Goal: Transaction & Acquisition: Download file/media

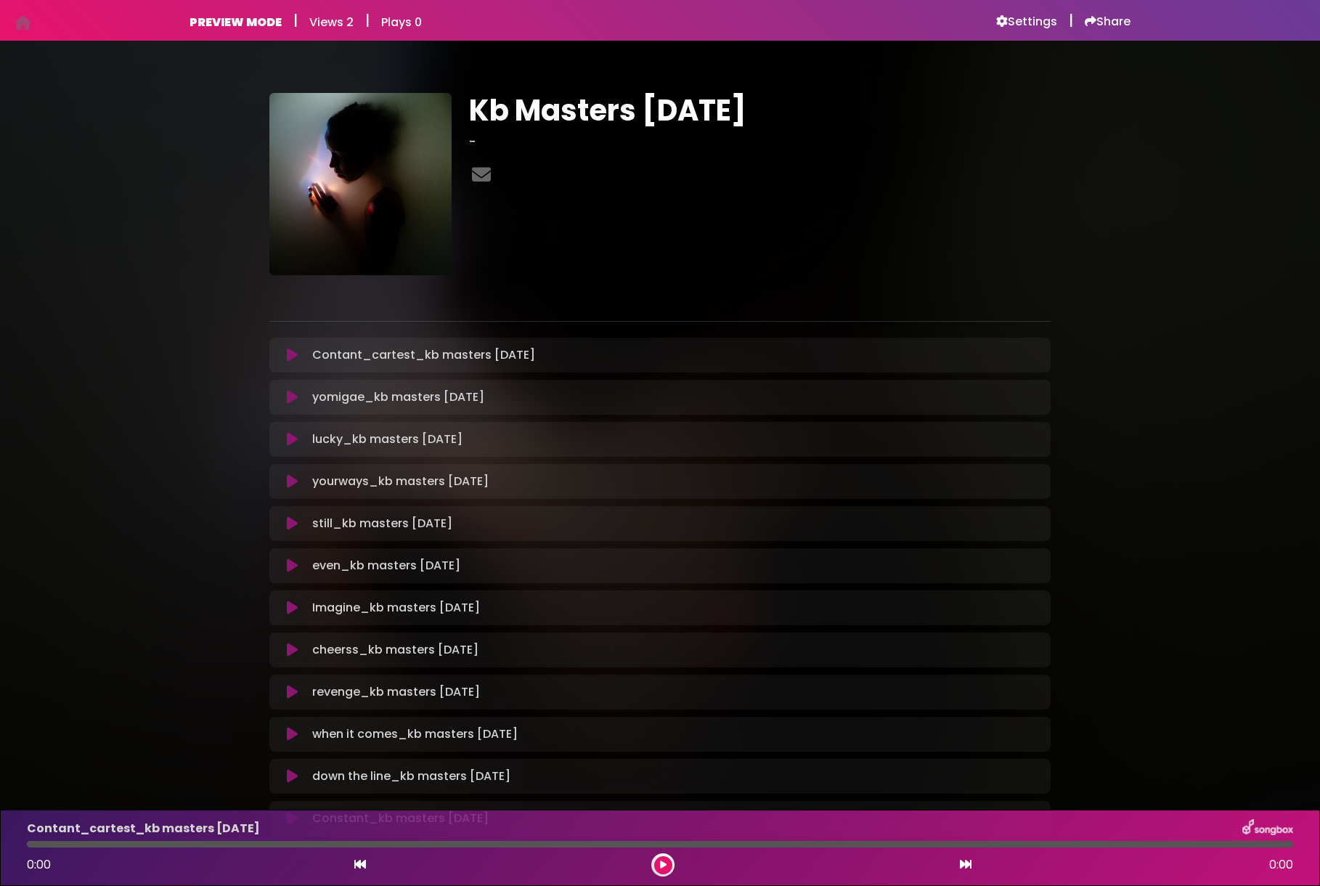
click at [290, 360] on icon at bounding box center [292, 355] width 11 height 15
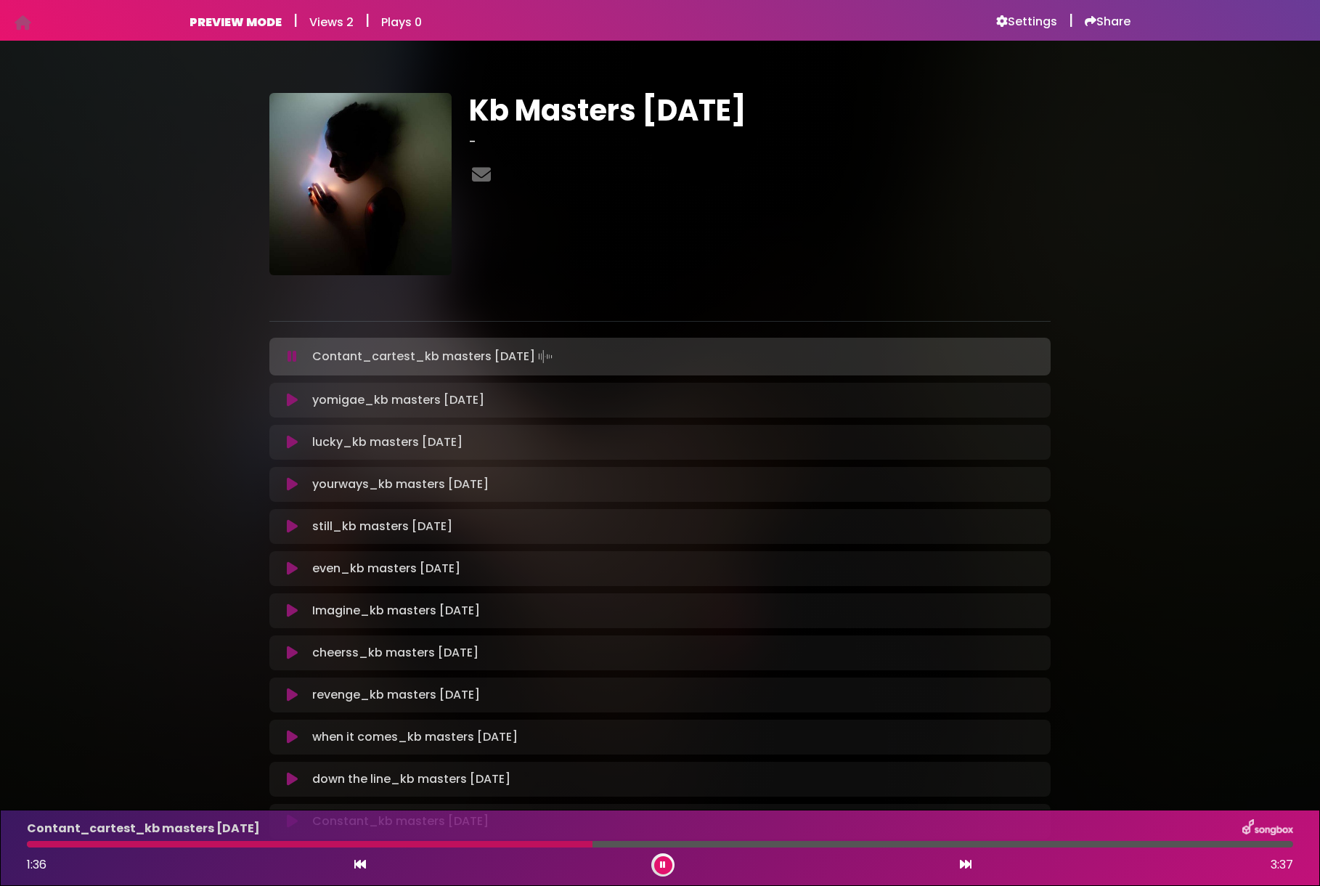
click at [593, 844] on div at bounding box center [660, 844] width 1267 height 7
click at [765, 842] on div at bounding box center [660, 844] width 1267 height 7
click at [292, 402] on icon at bounding box center [292, 400] width 11 height 15
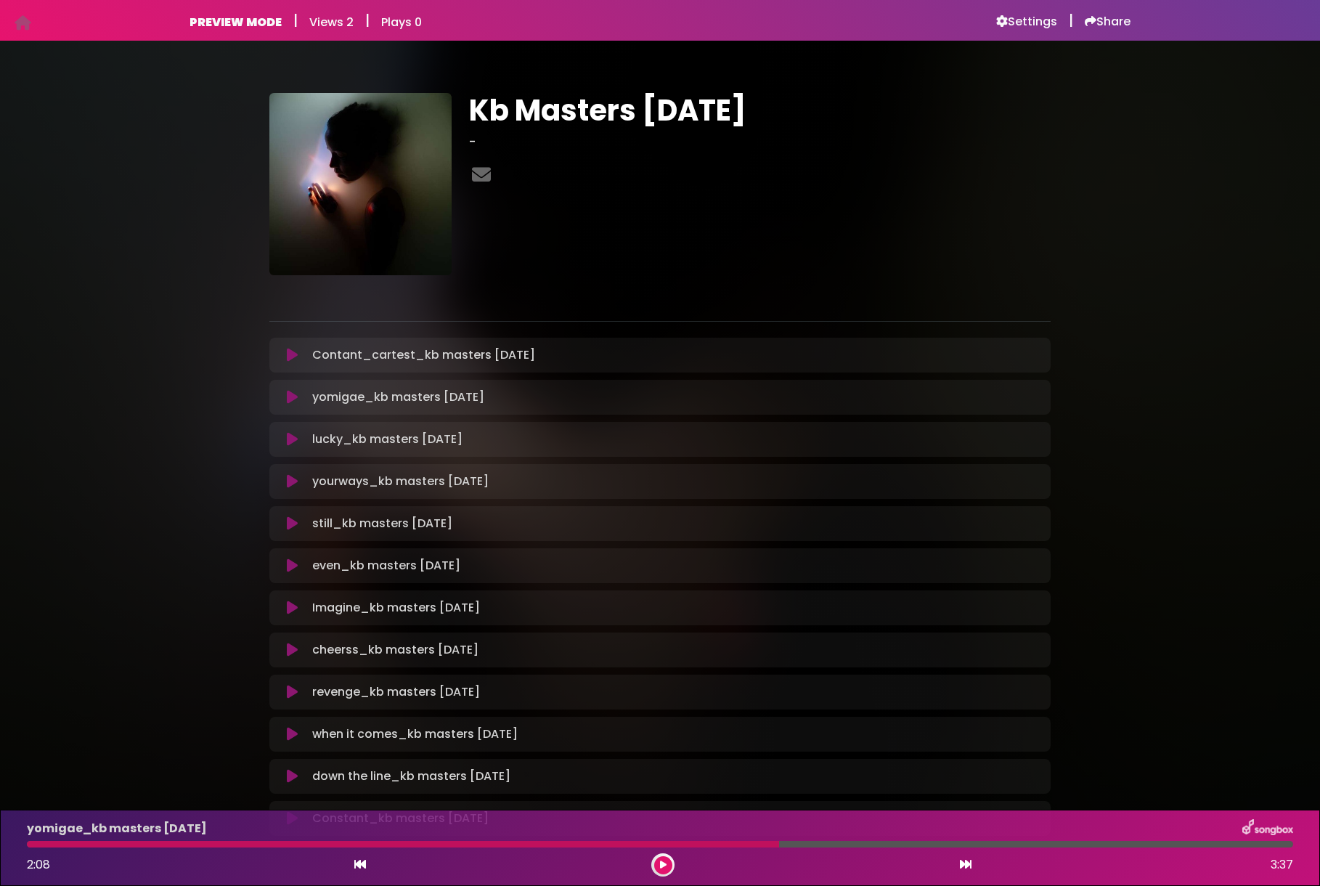
click at [660, 865] on icon at bounding box center [663, 865] width 7 height 9
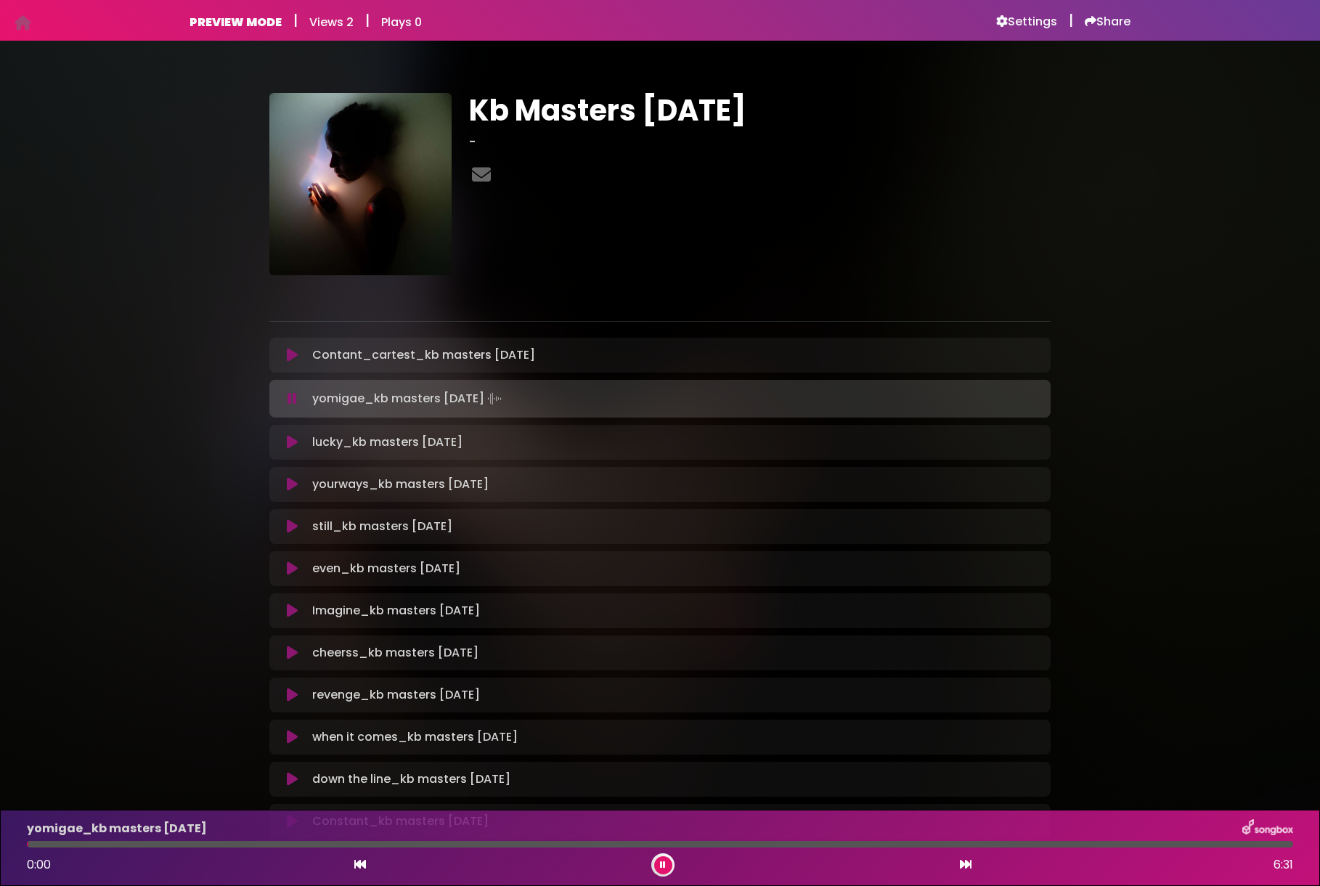
click at [665, 842] on div at bounding box center [660, 844] width 1267 height 7
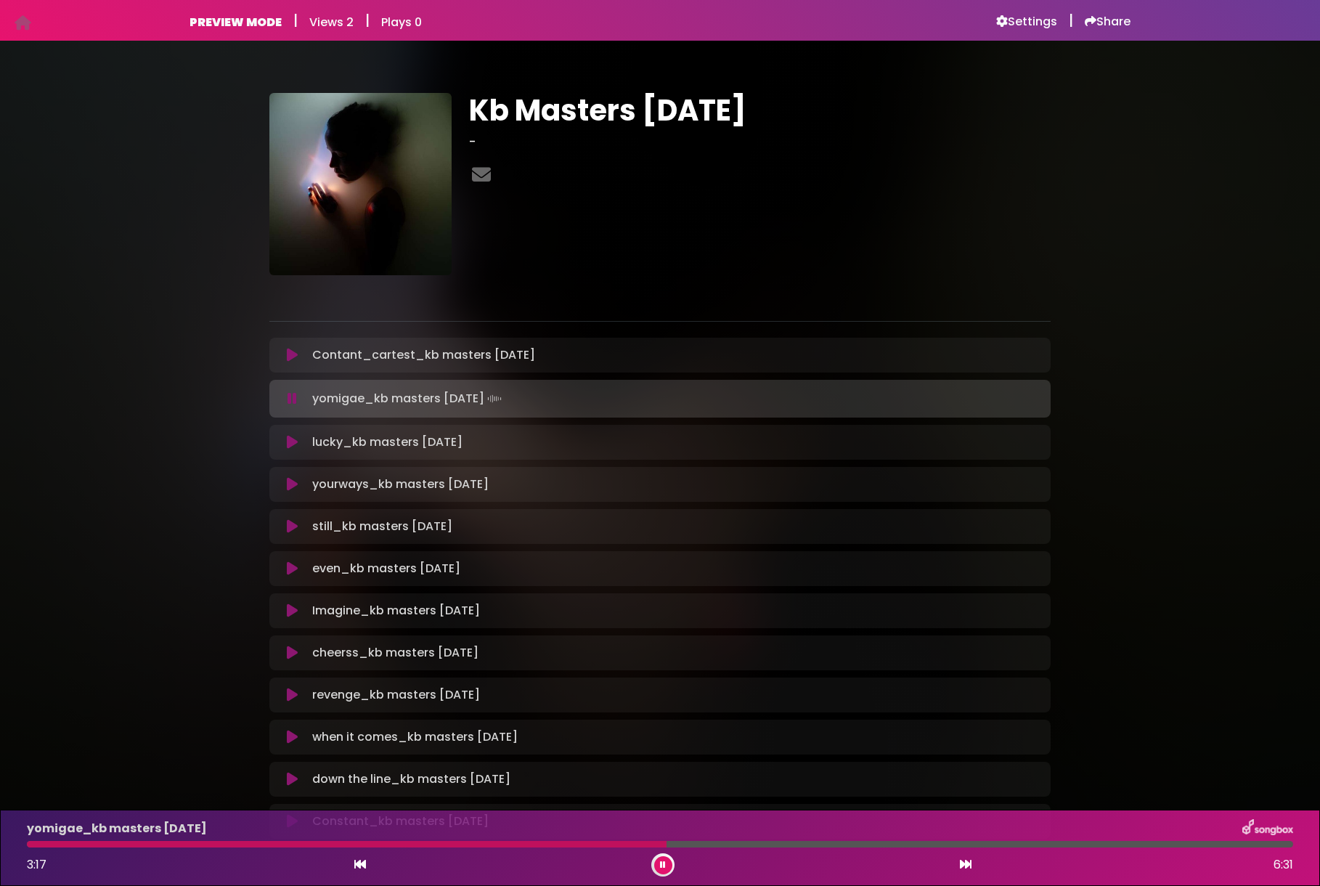
click at [1085, 845] on div at bounding box center [660, 844] width 1267 height 7
click at [292, 439] on icon at bounding box center [292, 442] width 11 height 15
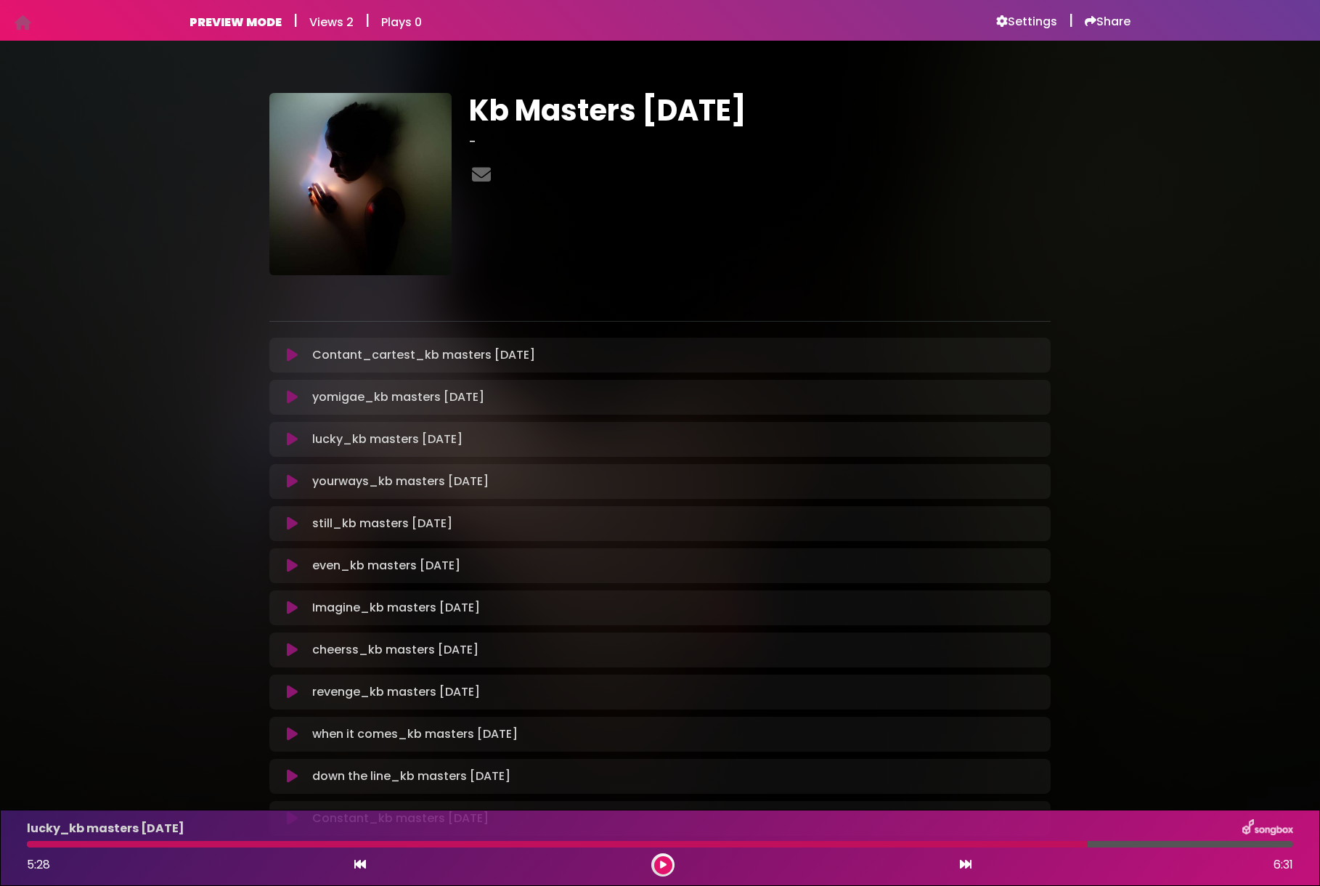
click at [538, 843] on div at bounding box center [557, 844] width 1061 height 7
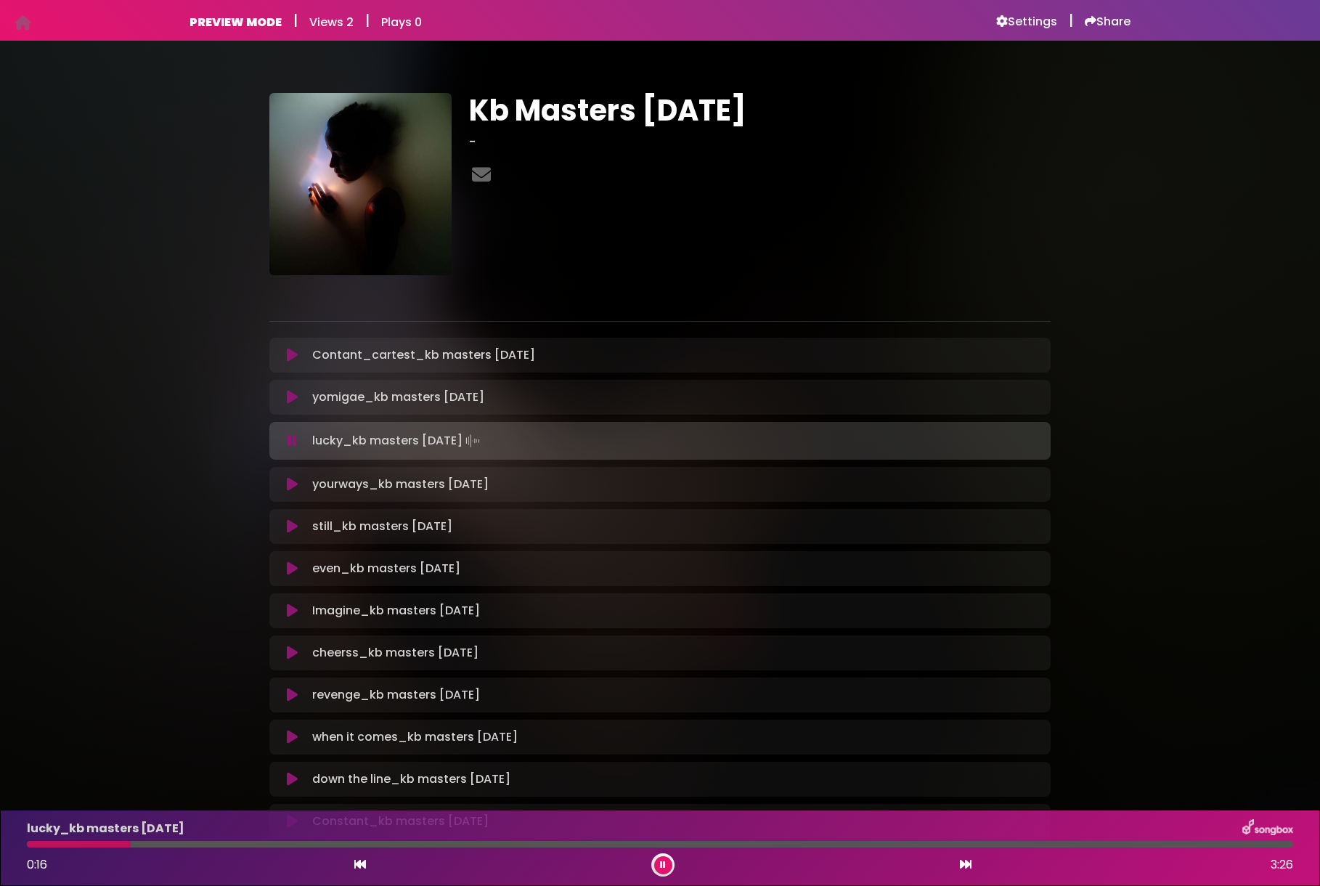
click at [662, 865] on icon at bounding box center [663, 865] width 6 height 9
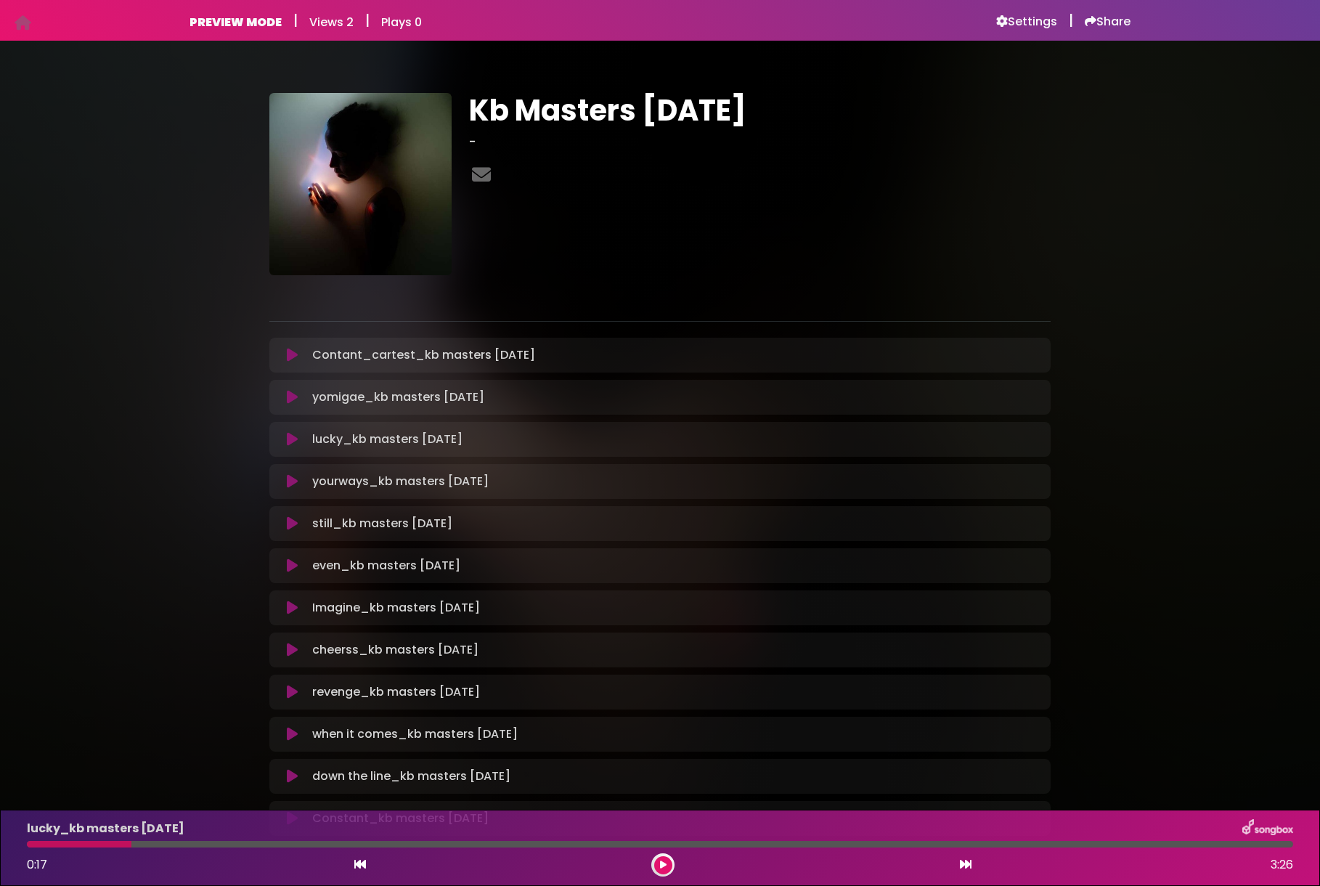
click at [667, 866] on button at bounding box center [663, 865] width 18 height 18
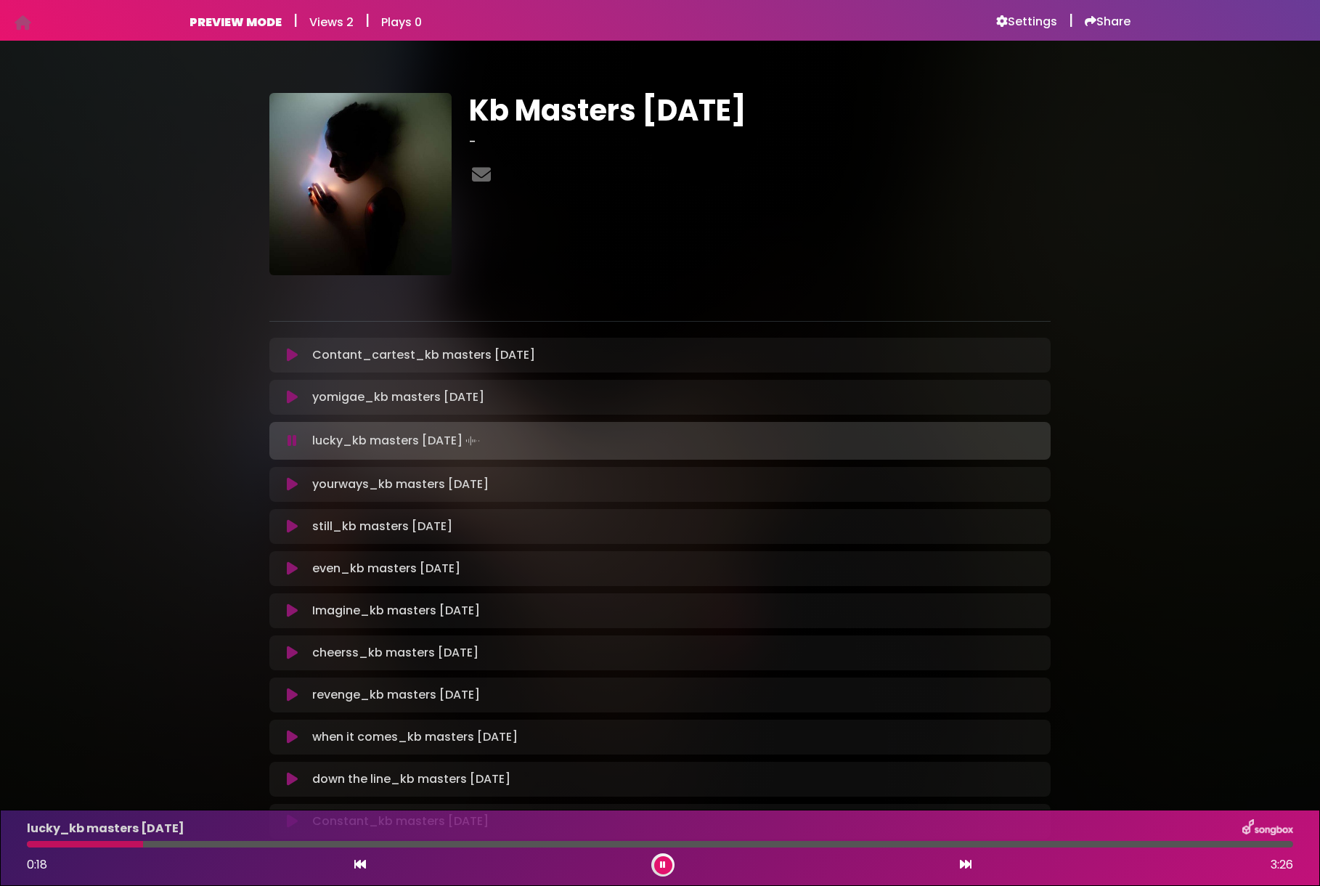
click at [540, 842] on div at bounding box center [660, 844] width 1267 height 7
click at [927, 842] on div at bounding box center [660, 844] width 1267 height 7
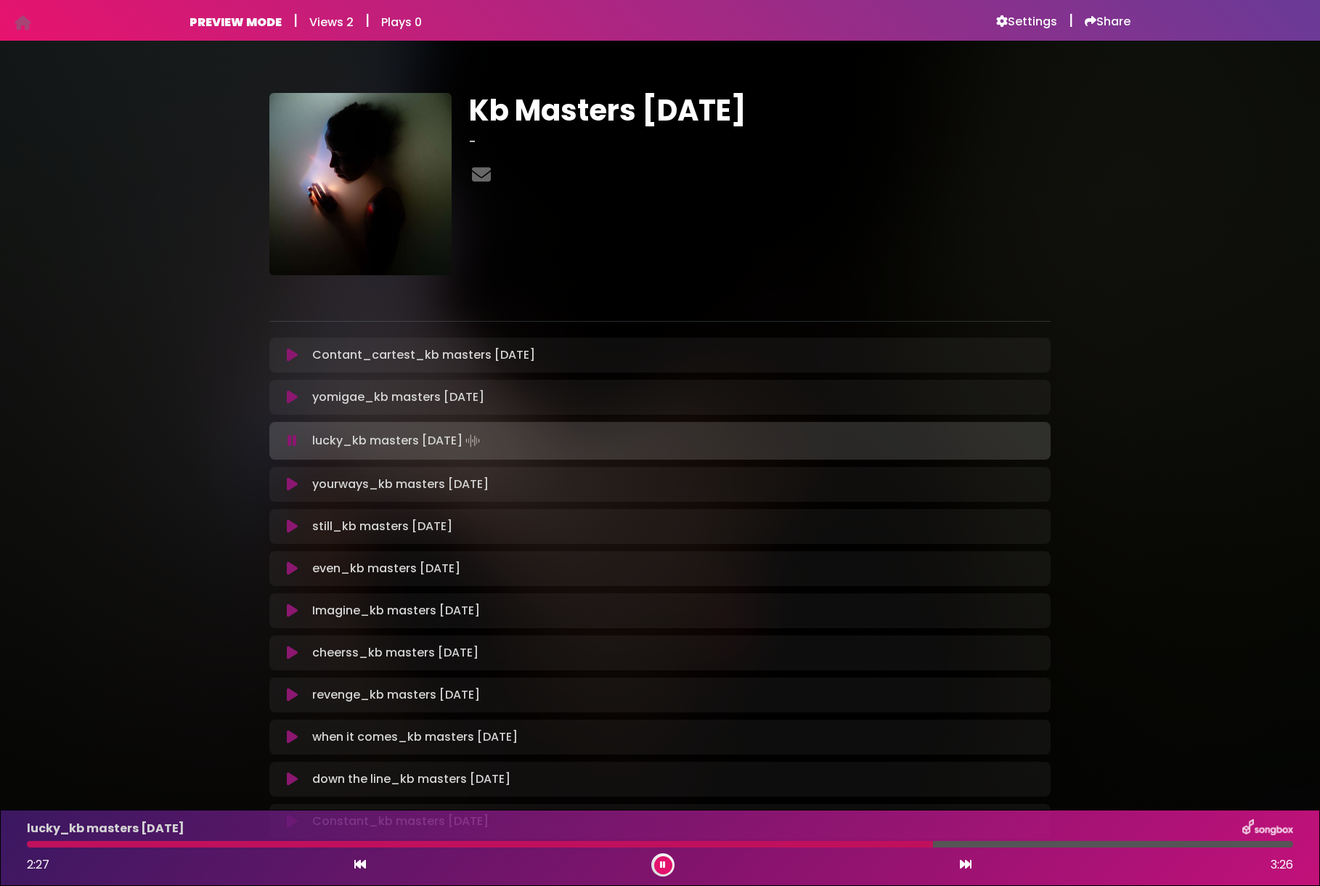
click at [291, 482] on icon at bounding box center [292, 484] width 11 height 15
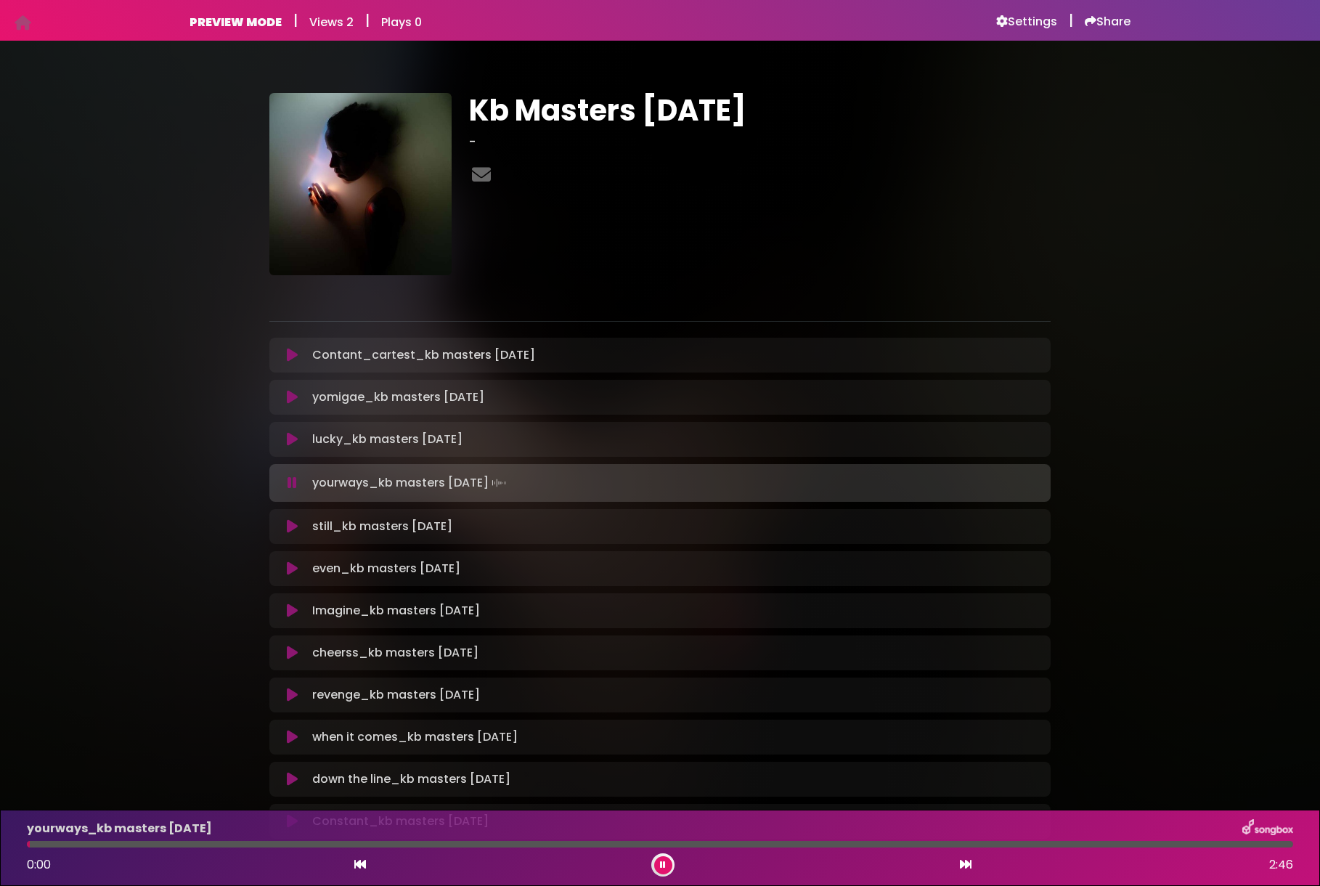
click at [449, 842] on div at bounding box center [660, 844] width 1267 height 7
click at [692, 842] on div at bounding box center [660, 844] width 1267 height 7
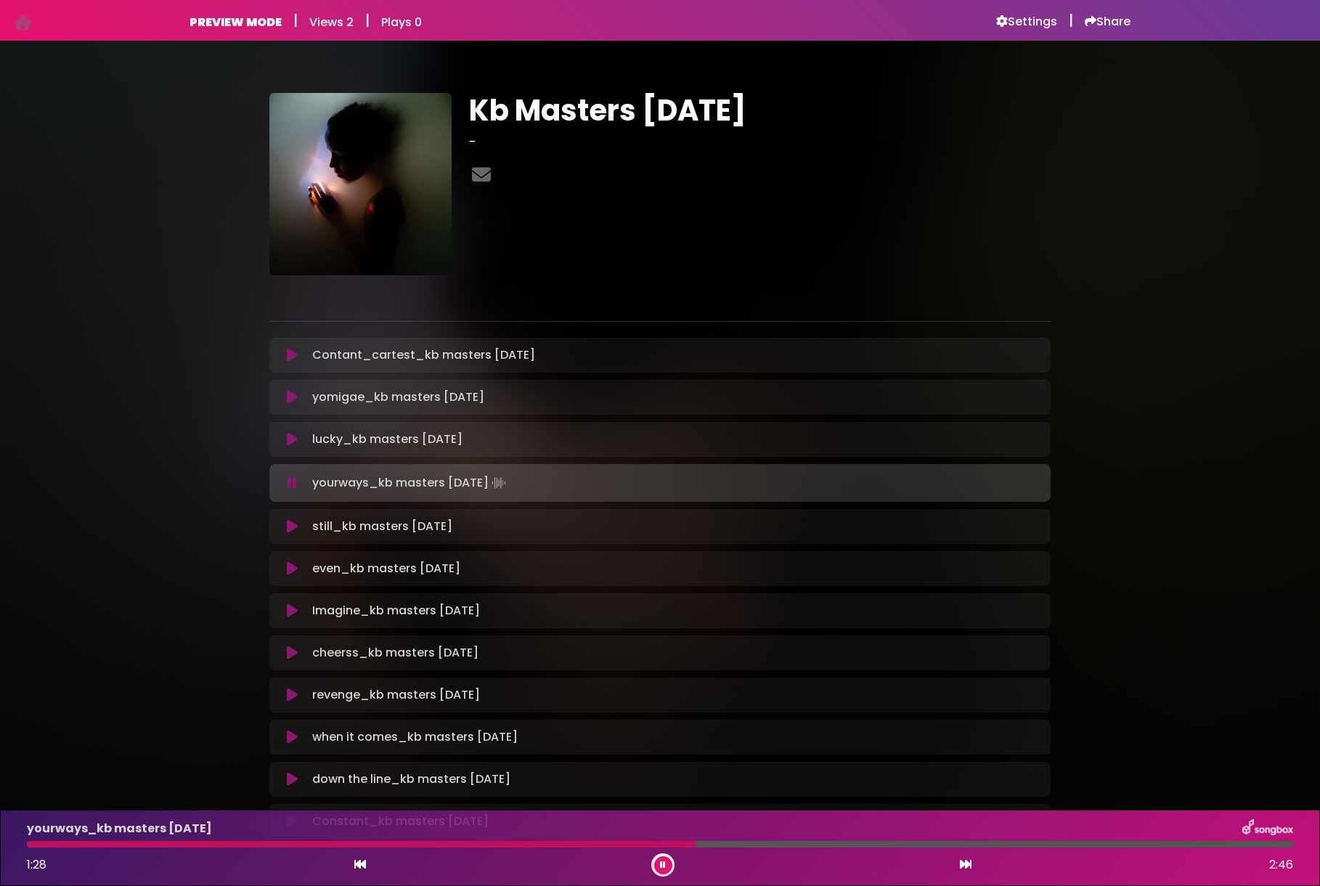
click at [879, 845] on div at bounding box center [660, 844] width 1267 height 7
click at [1049, 841] on div at bounding box center [660, 844] width 1267 height 7
click at [288, 522] on icon at bounding box center [292, 526] width 11 height 15
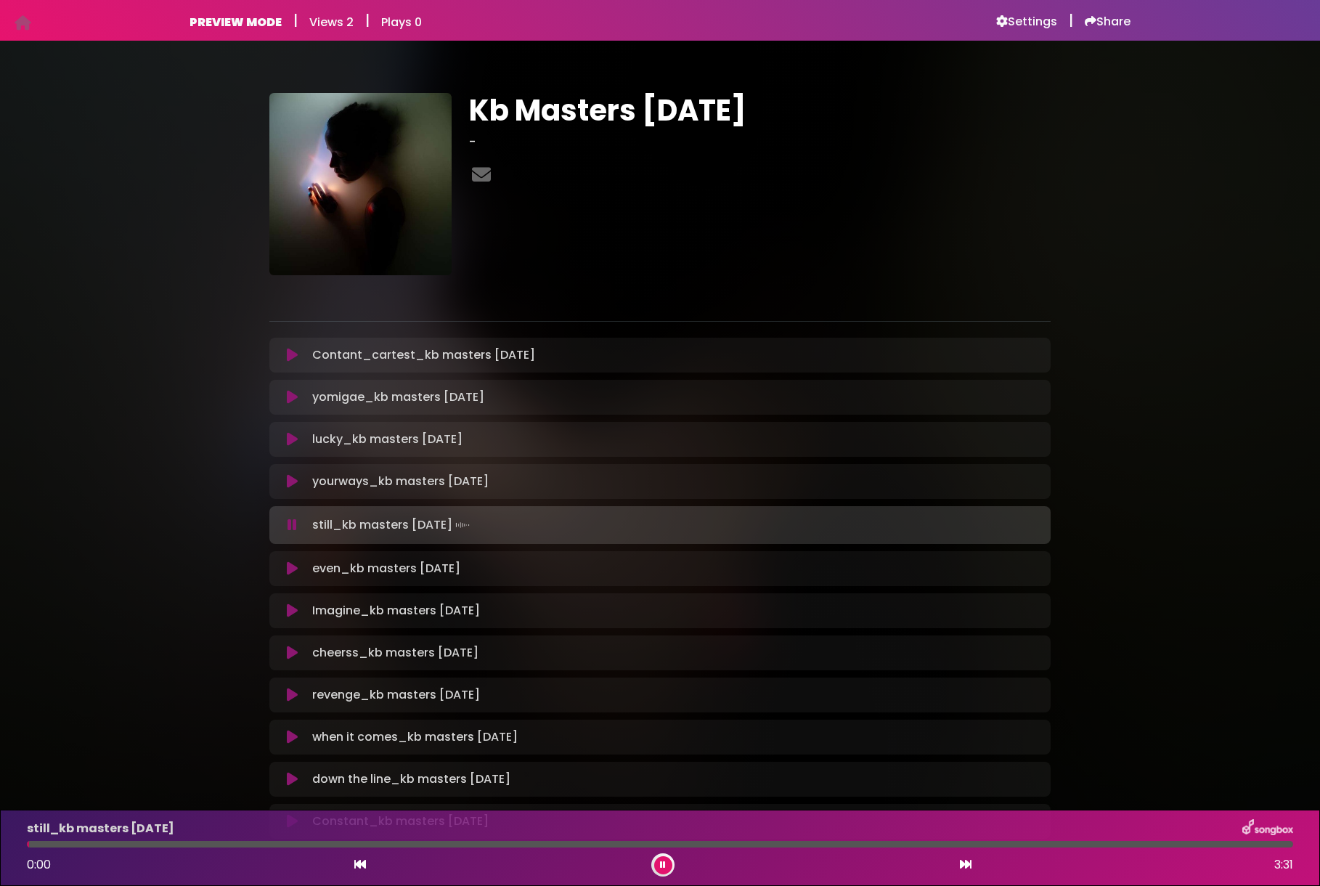
click at [397, 842] on div at bounding box center [660, 844] width 1267 height 7
click at [858, 845] on div at bounding box center [660, 844] width 1267 height 7
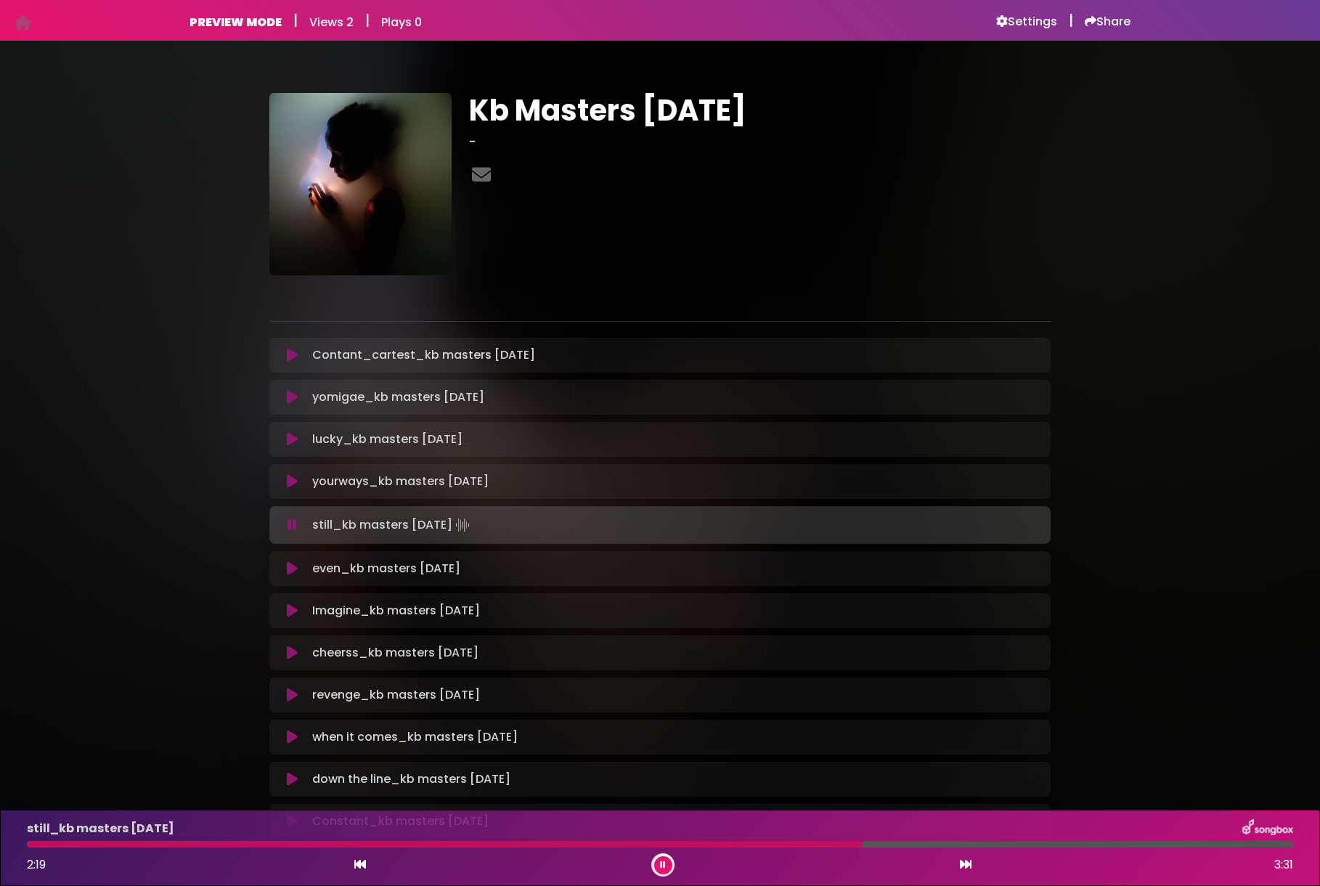
click at [1072, 844] on div at bounding box center [660, 844] width 1267 height 7
click at [1166, 844] on div at bounding box center [660, 844] width 1267 height 7
click at [292, 570] on icon at bounding box center [292, 568] width 11 height 15
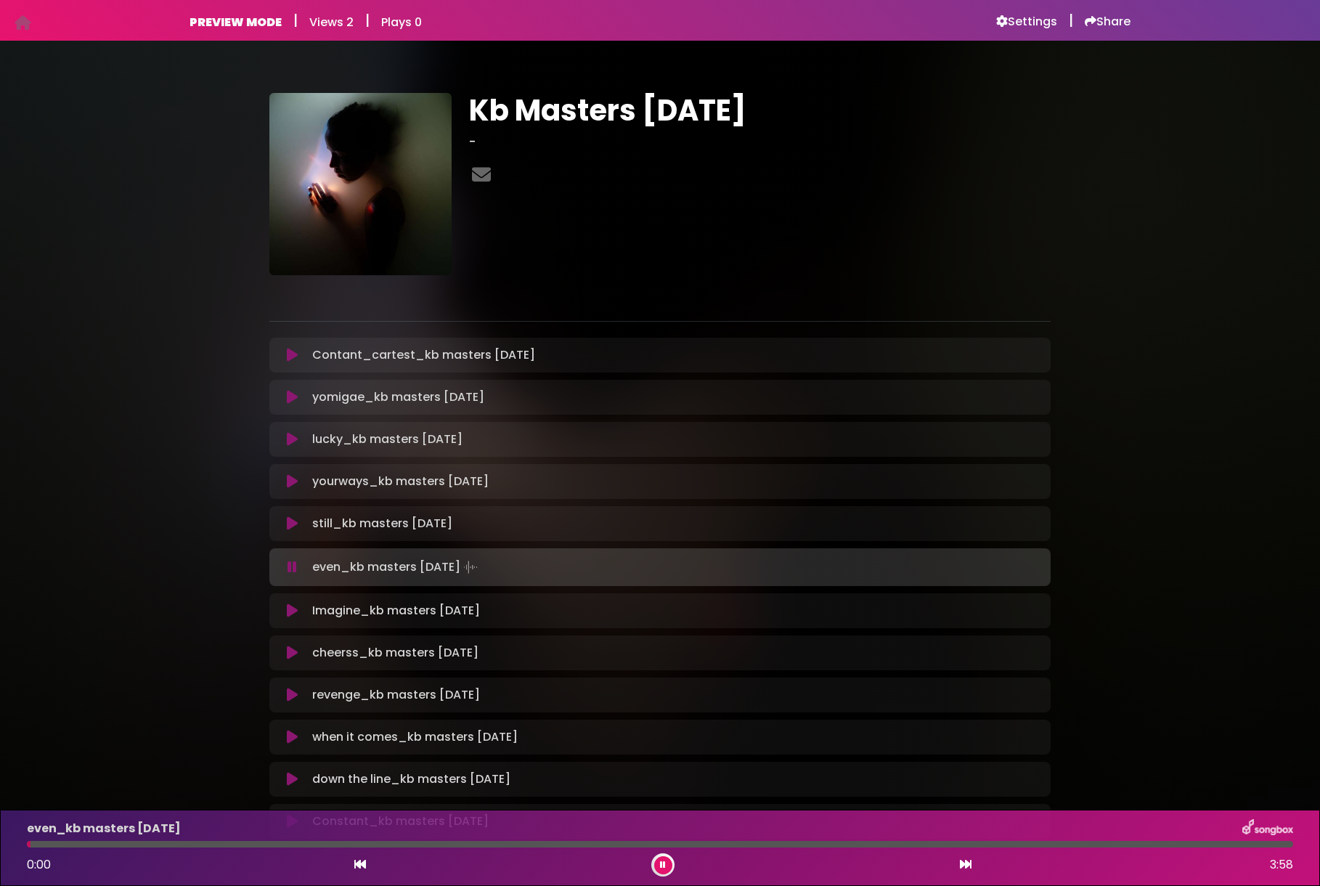
click at [383, 844] on div at bounding box center [660, 844] width 1267 height 7
drag, startPoint x: 833, startPoint y: 845, endPoint x: 851, endPoint y: 842, distance: 18.5
click at [833, 845] on div at bounding box center [660, 844] width 1267 height 7
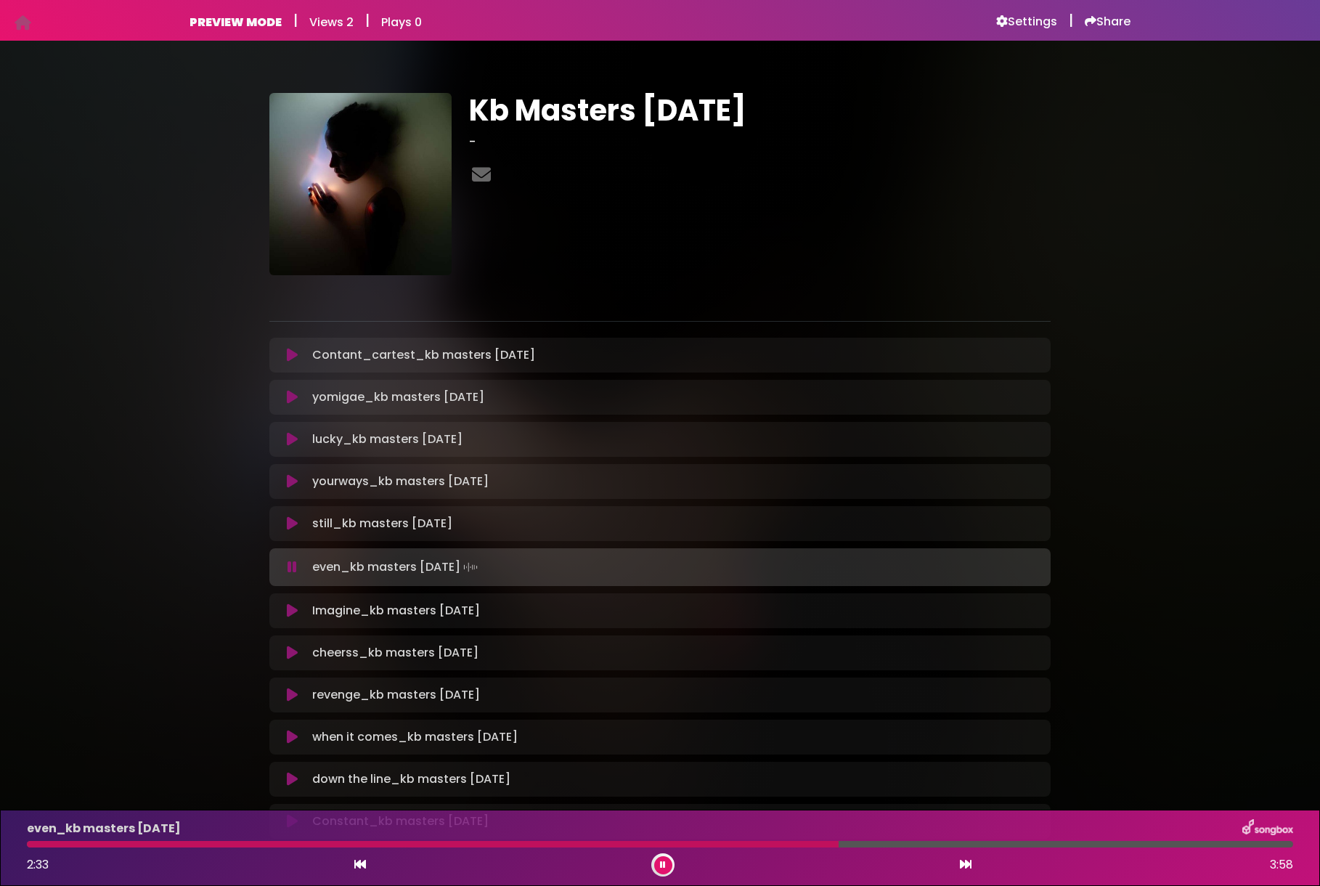
click at [1055, 844] on div at bounding box center [660, 844] width 1267 height 7
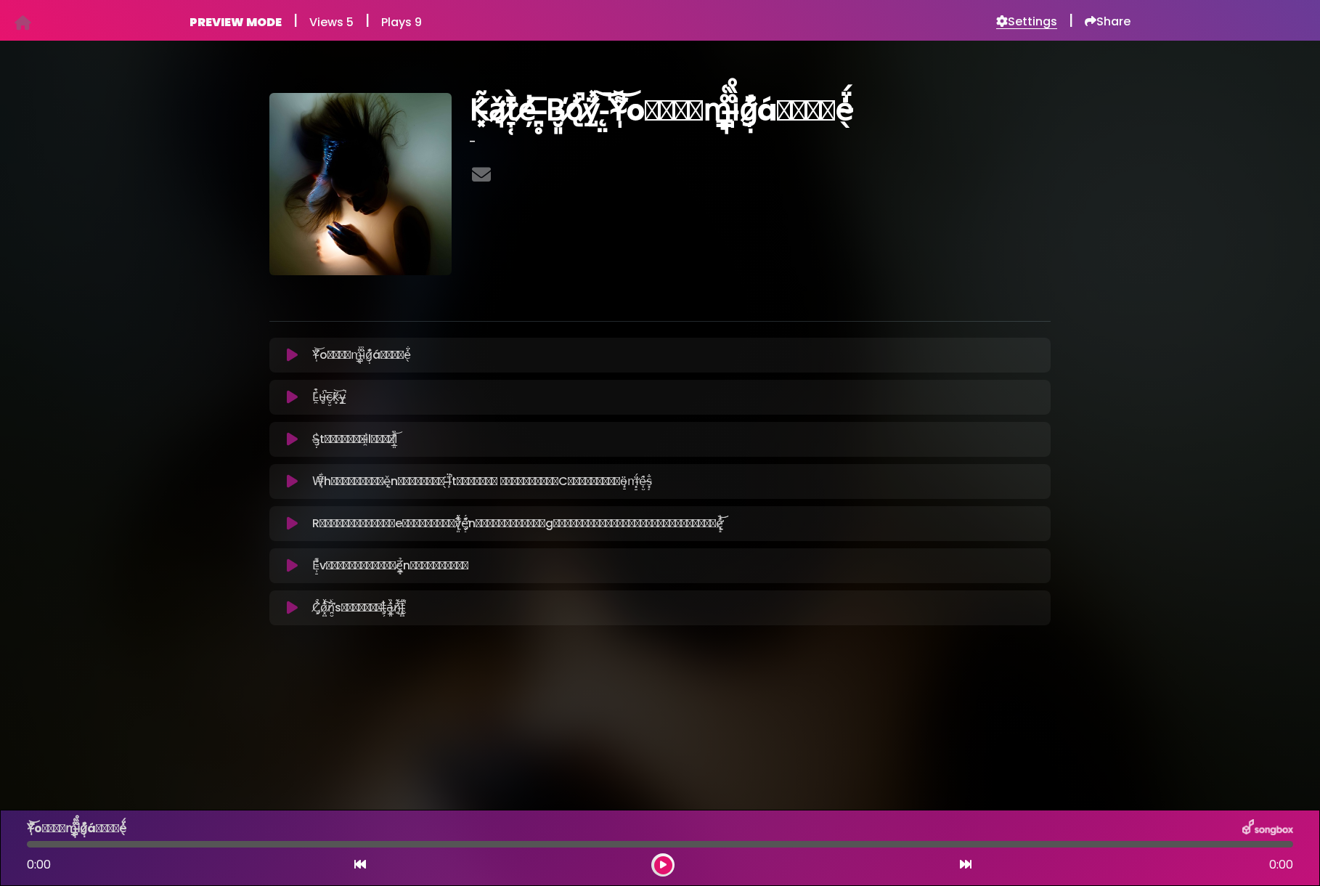
click at [1028, 25] on h6 "Settings" at bounding box center [1026, 22] width 61 height 15
click at [1031, 354] on icon at bounding box center [1037, 355] width 12 height 12
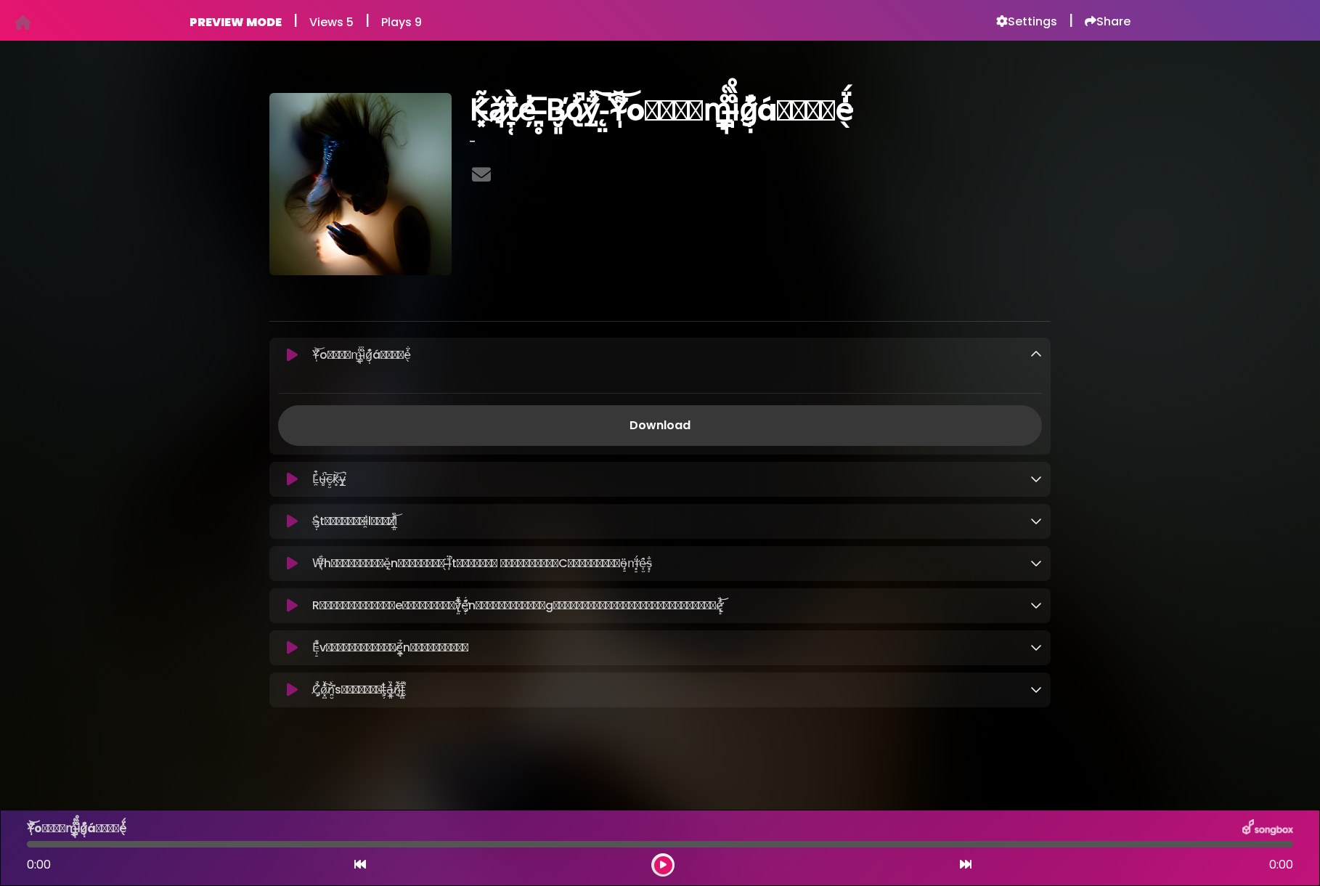
click at [695, 428] on link "Download" at bounding box center [660, 425] width 764 height 41
click at [1038, 477] on icon at bounding box center [1037, 479] width 12 height 12
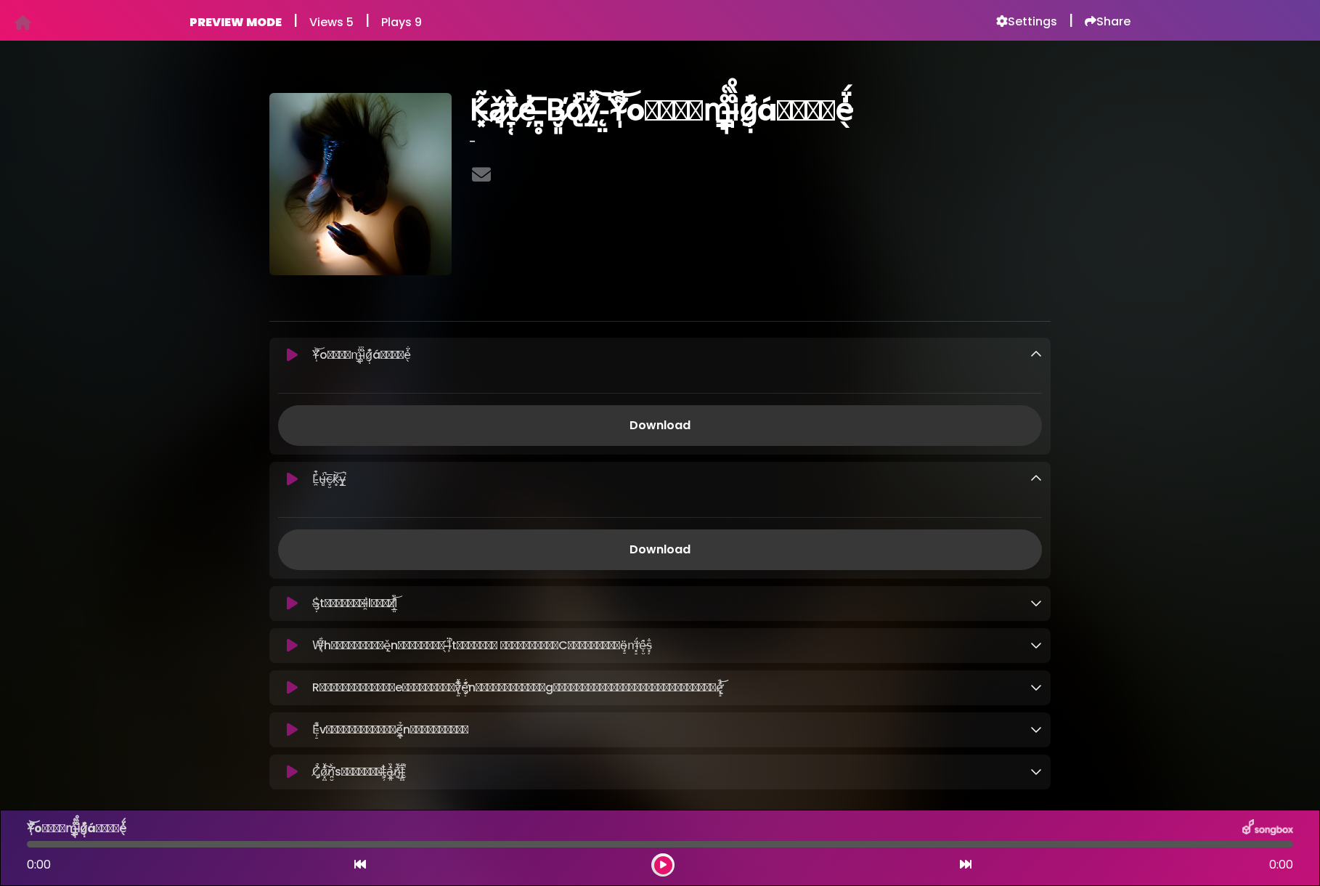
click at [699, 553] on link "Download" at bounding box center [660, 549] width 764 height 41
drag, startPoint x: 1039, startPoint y: 604, endPoint x: 887, endPoint y: 616, distance: 153.0
click at [1039, 604] on icon at bounding box center [1037, 603] width 12 height 12
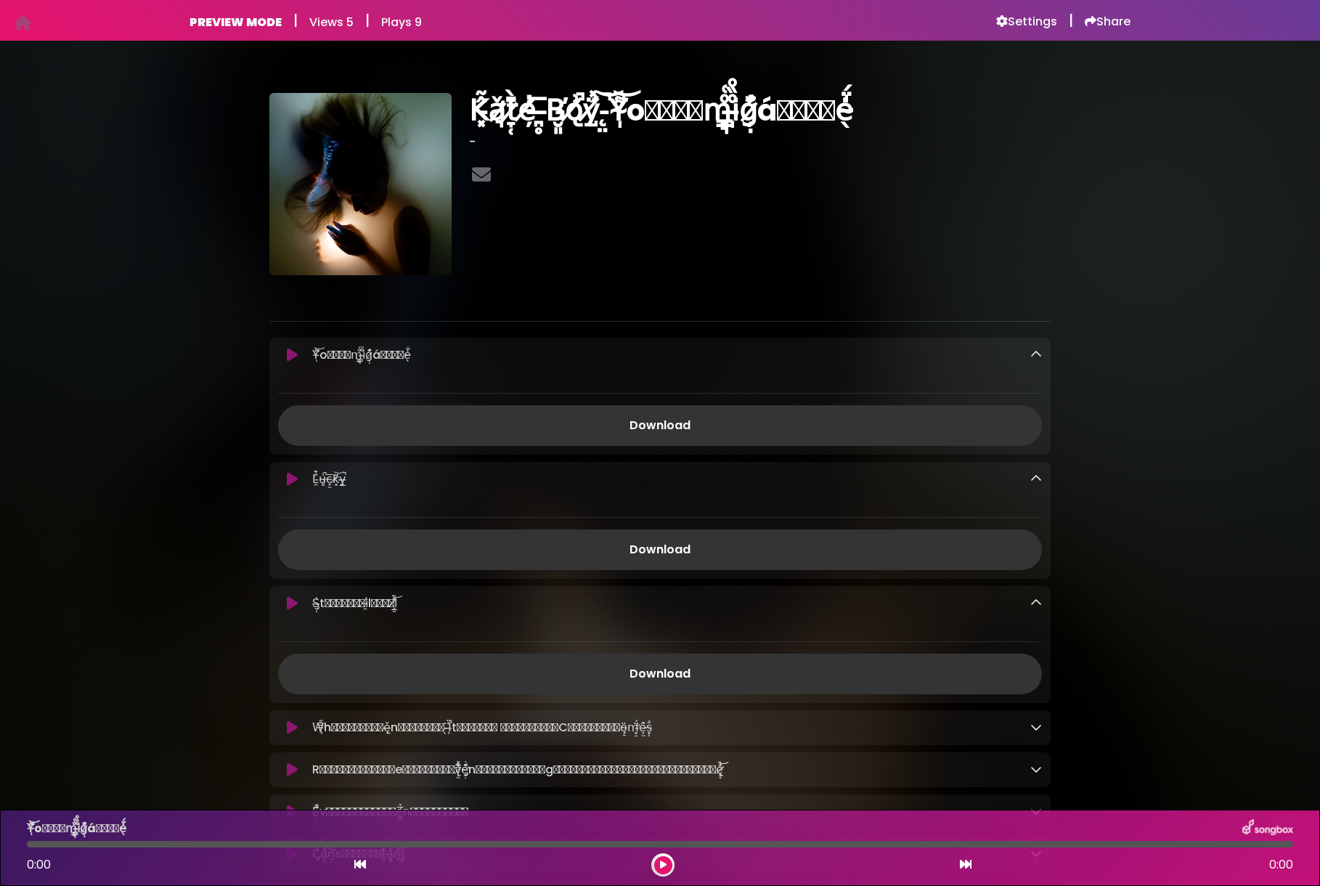
drag, startPoint x: 657, startPoint y: 669, endPoint x: 918, endPoint y: 643, distance: 262.8
click at [657, 669] on link "Download" at bounding box center [660, 674] width 764 height 41
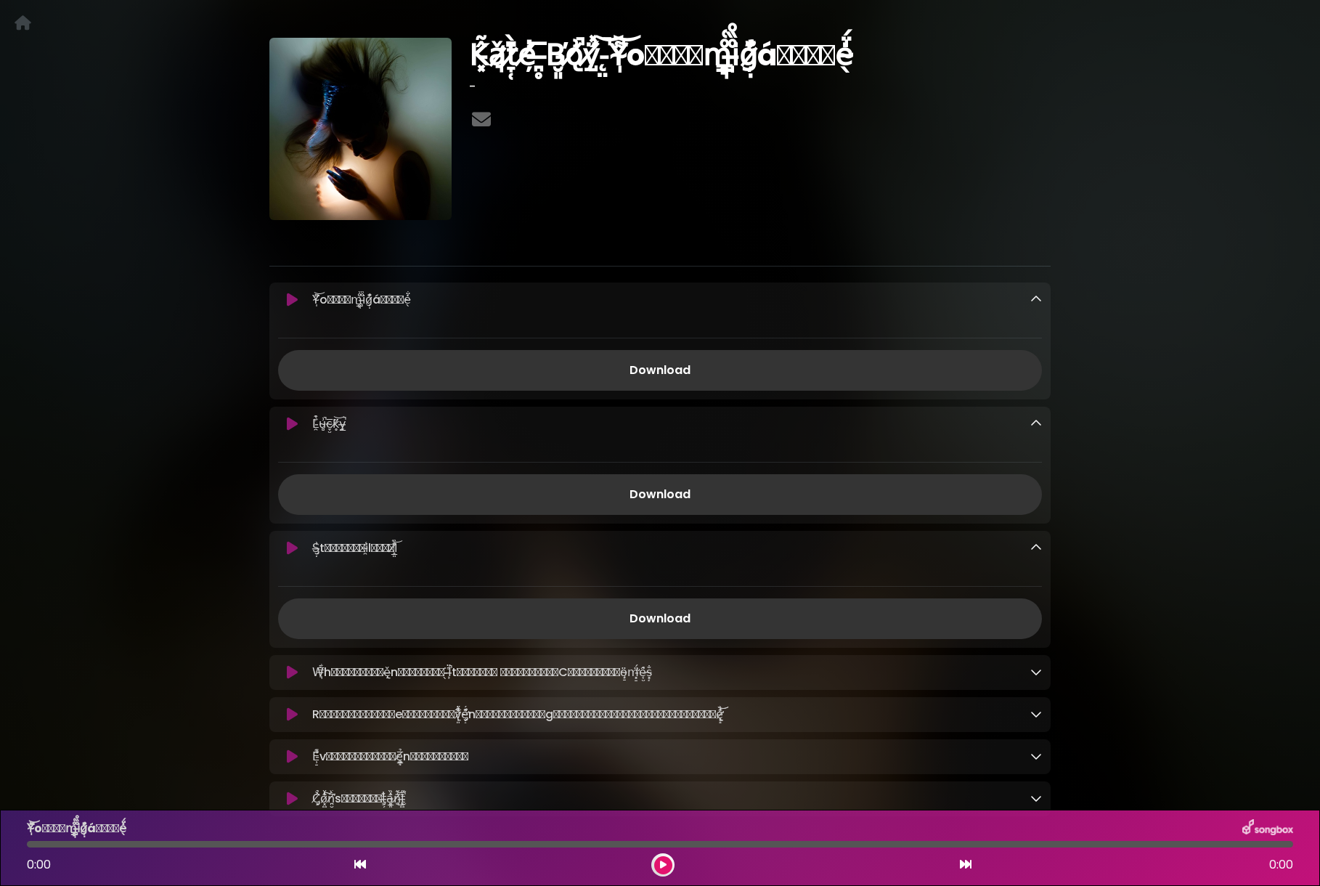
scroll to position [156, 0]
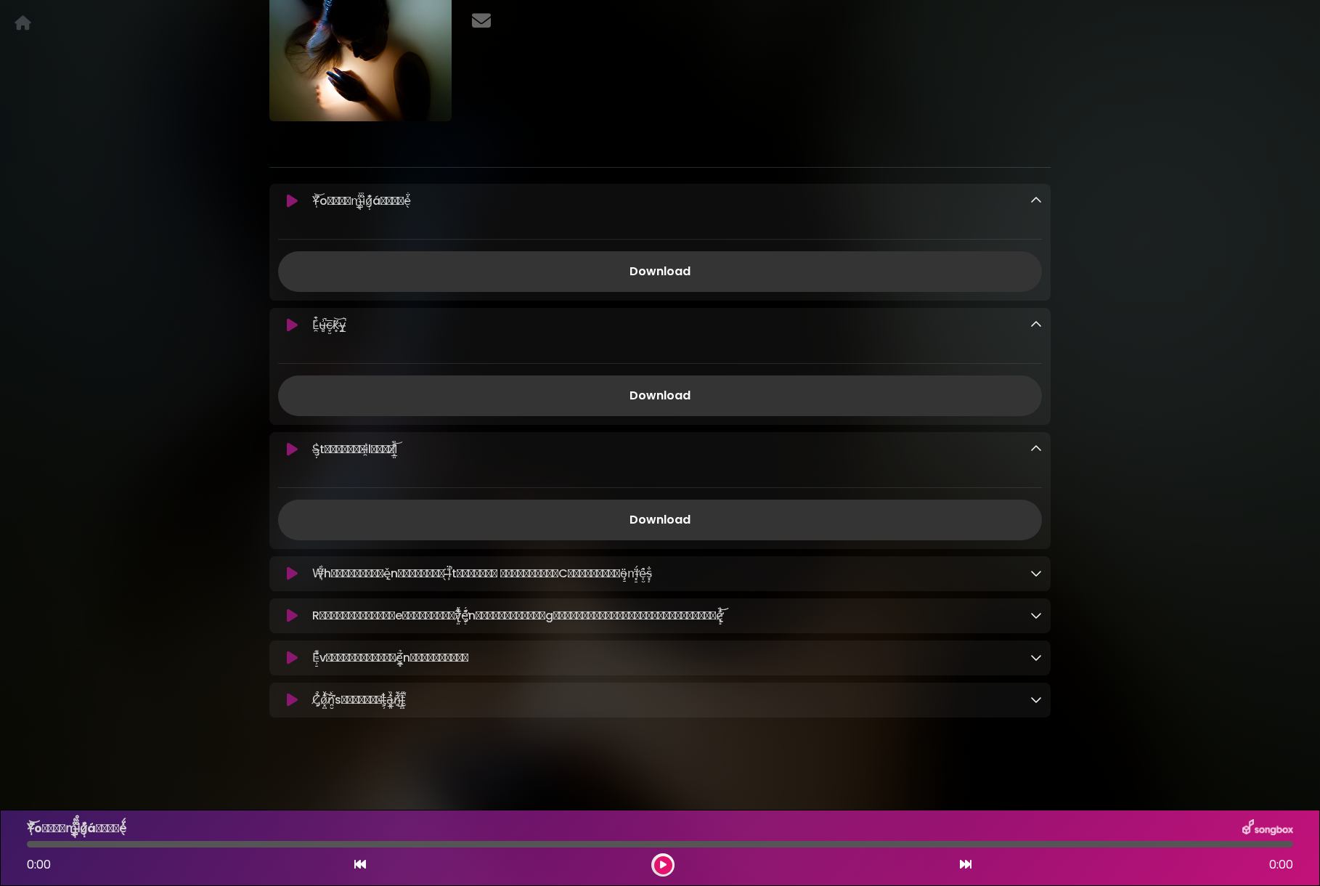
click at [1039, 568] on icon at bounding box center [1037, 573] width 12 height 12
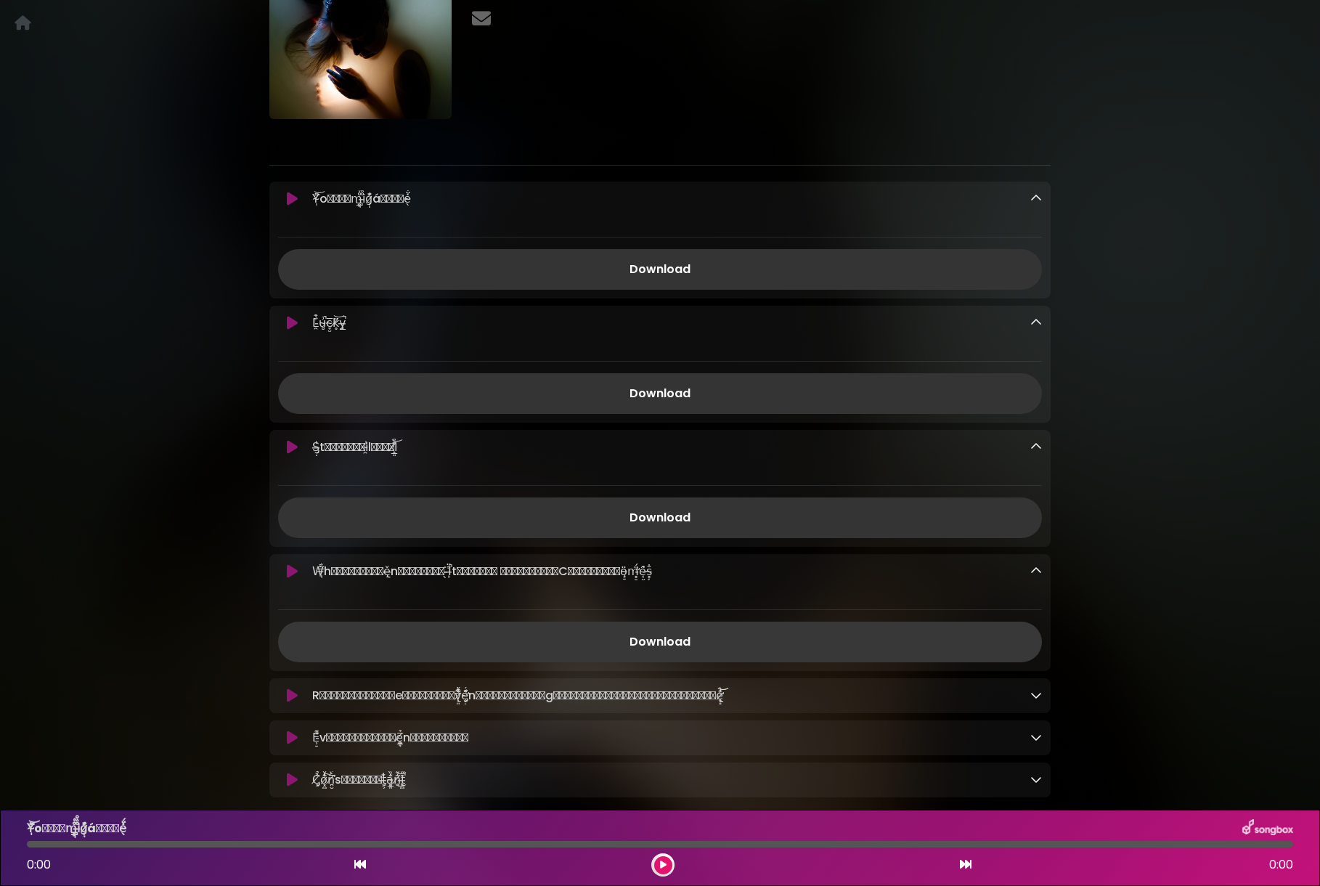
click at [658, 651] on link "Download" at bounding box center [660, 642] width 764 height 41
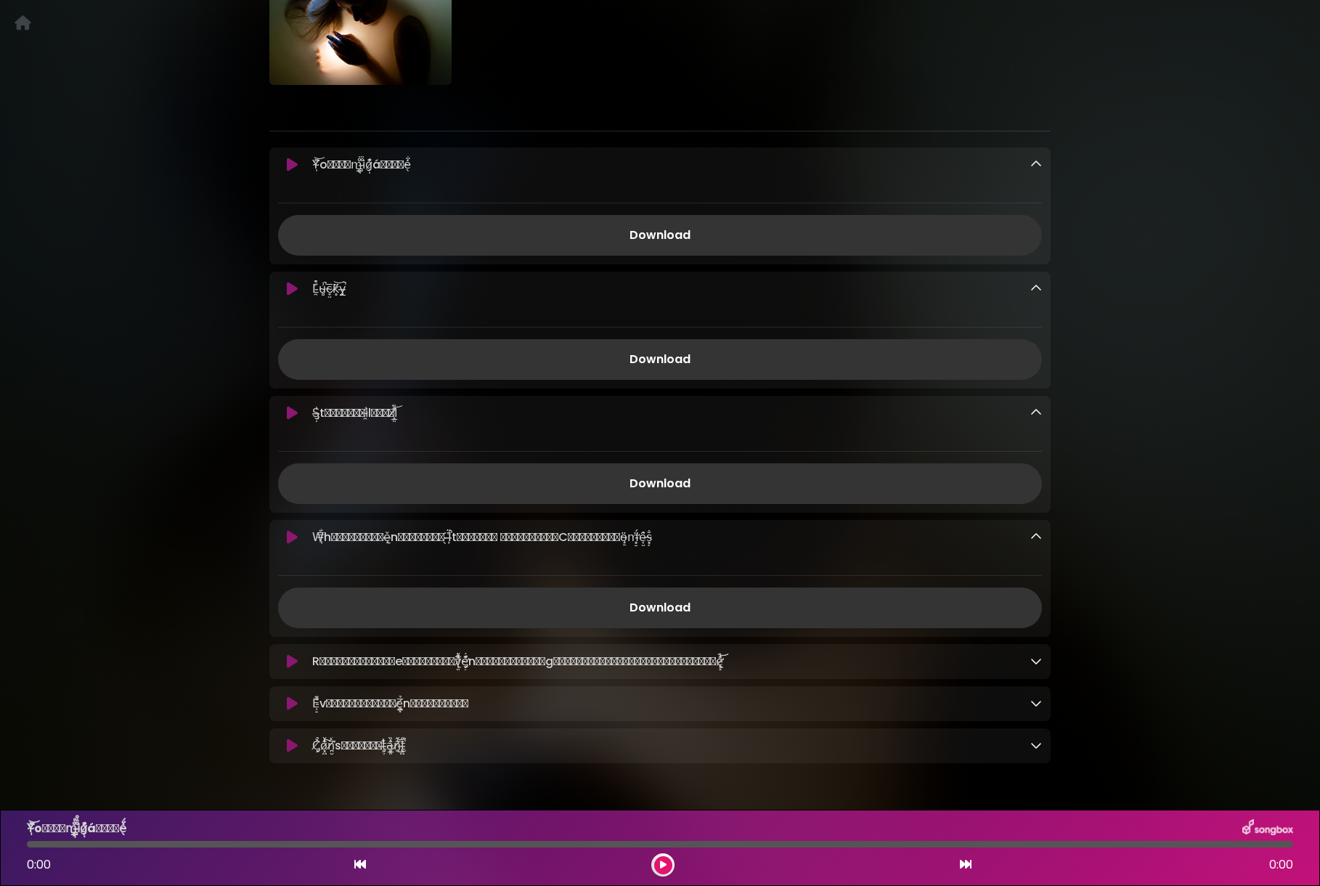
scroll to position [238, 0]
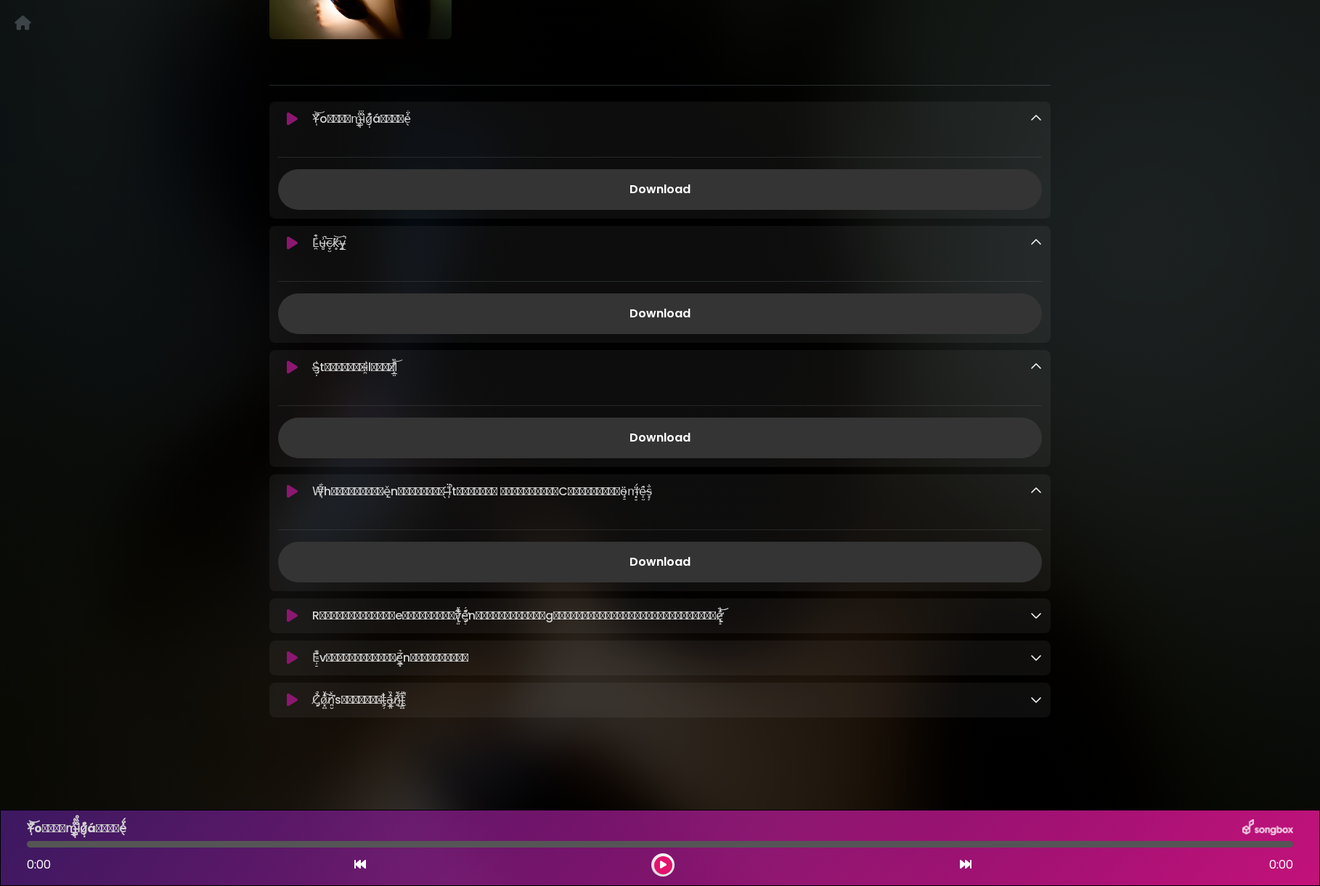
click at [1038, 616] on icon at bounding box center [1037, 615] width 12 height 12
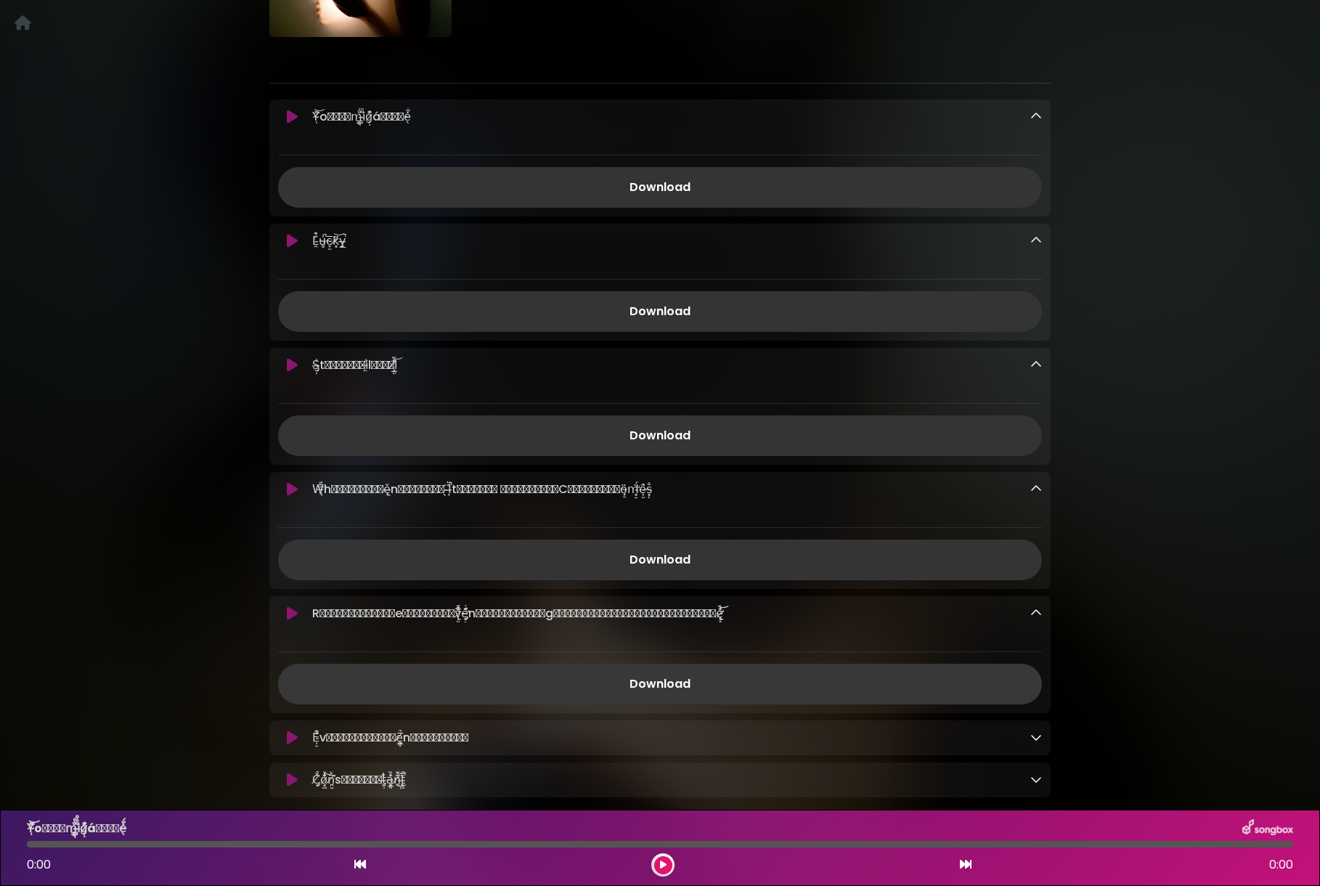
drag, startPoint x: 672, startPoint y: 685, endPoint x: 956, endPoint y: 680, distance: 284.7
click at [672, 685] on link "Download" at bounding box center [660, 684] width 764 height 41
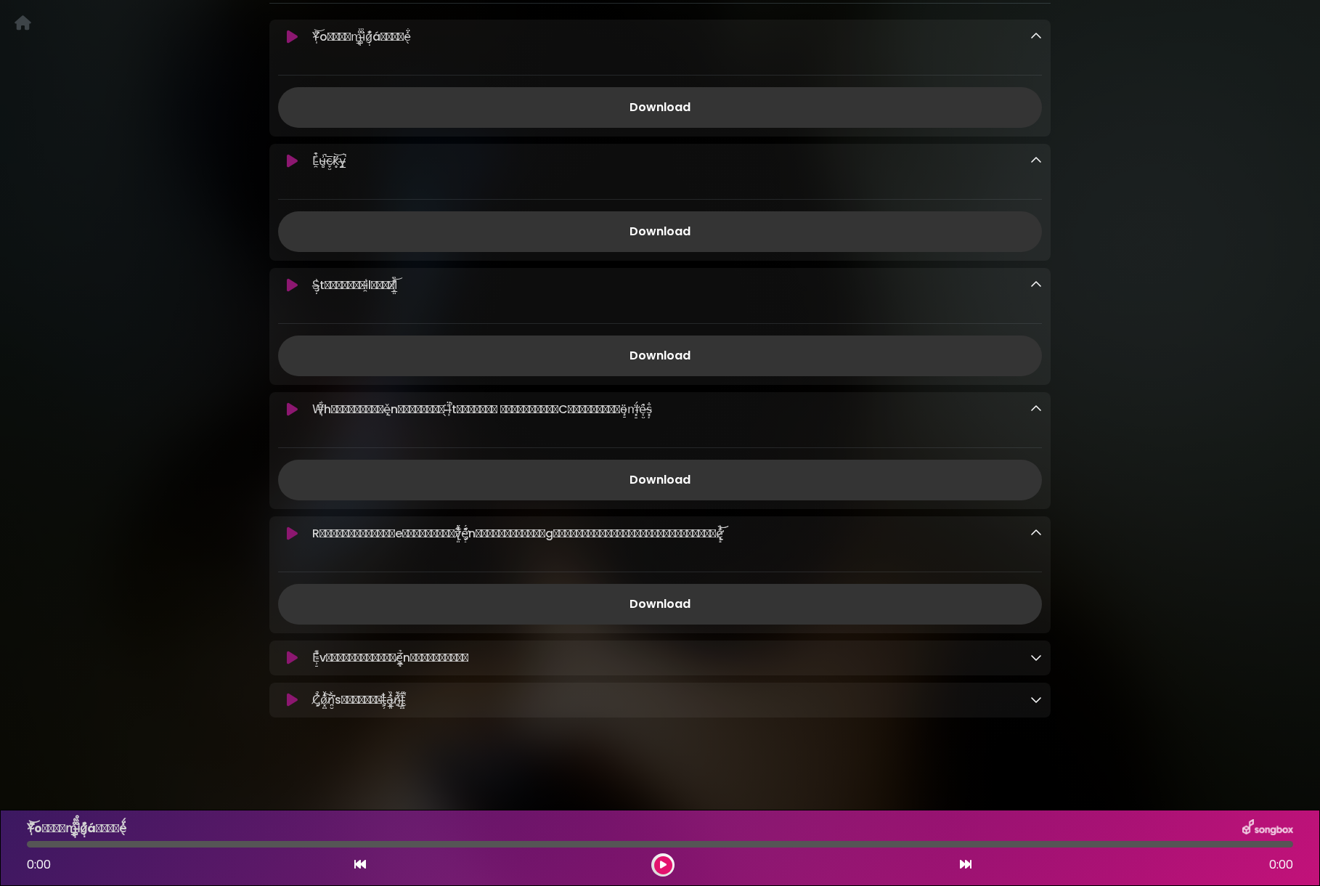
click at [1037, 658] on icon at bounding box center [1037, 657] width 12 height 12
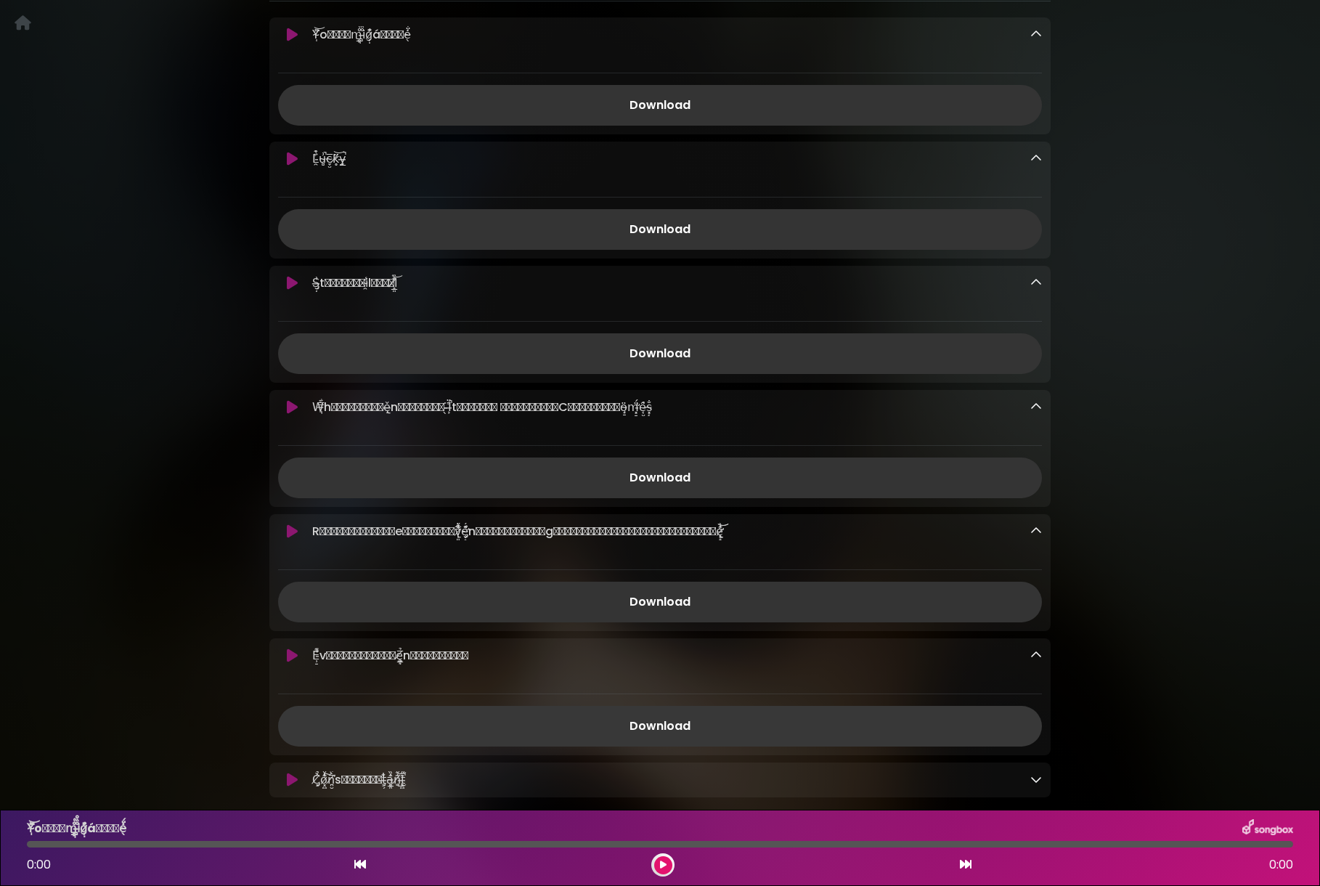
click at [664, 729] on link "Download" at bounding box center [660, 726] width 764 height 41
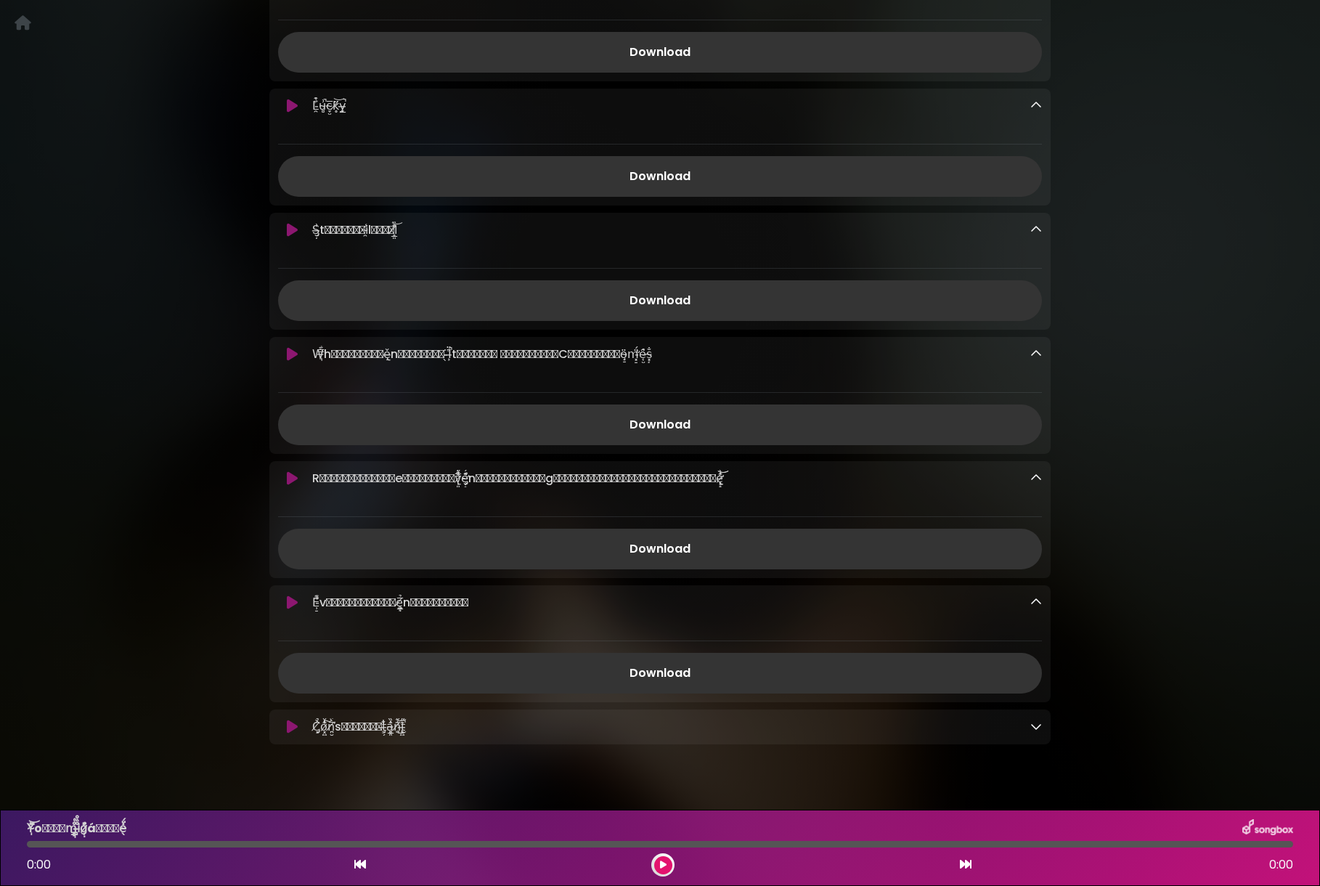
scroll to position [402, 0]
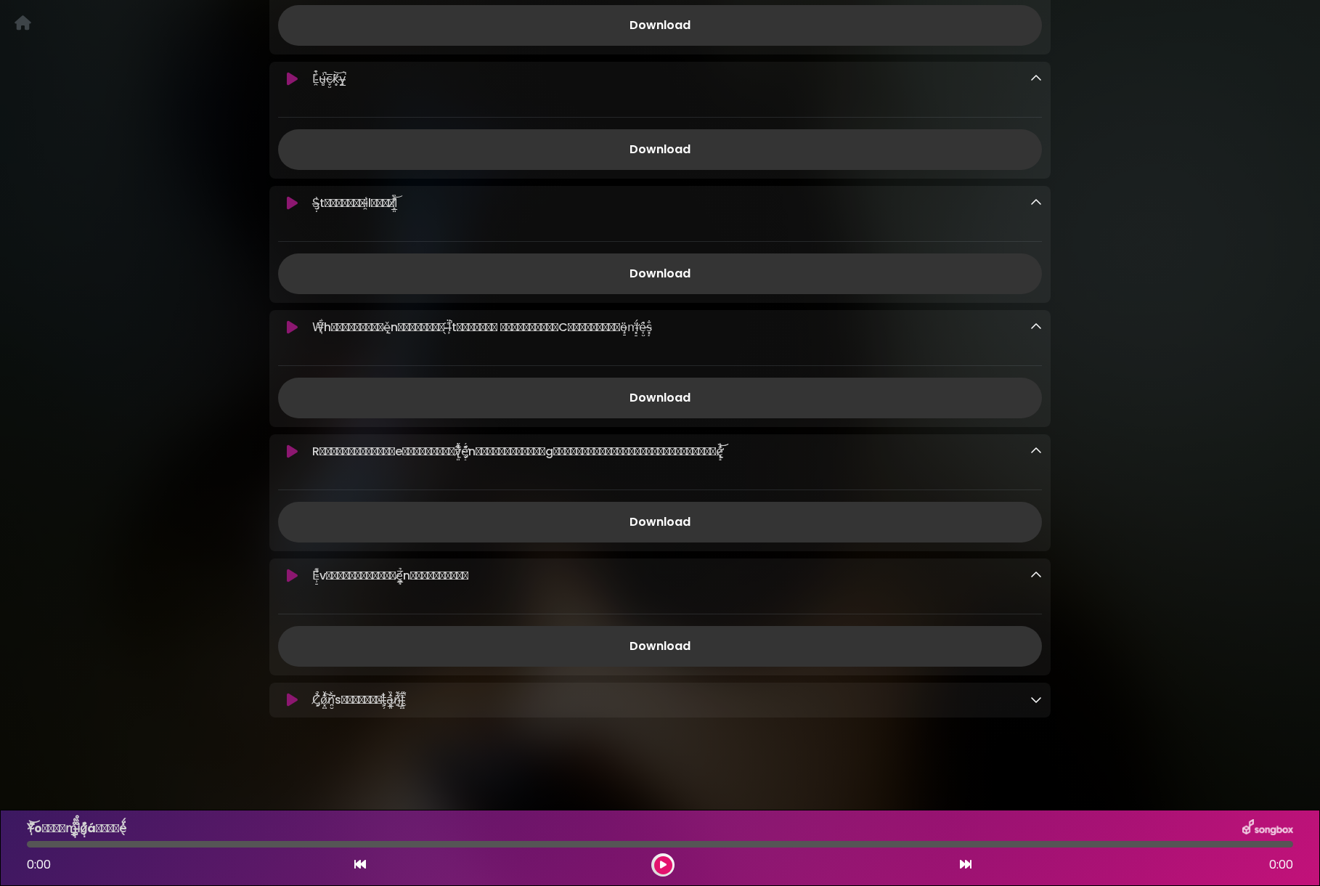
click at [1041, 699] on icon at bounding box center [1037, 700] width 12 height 12
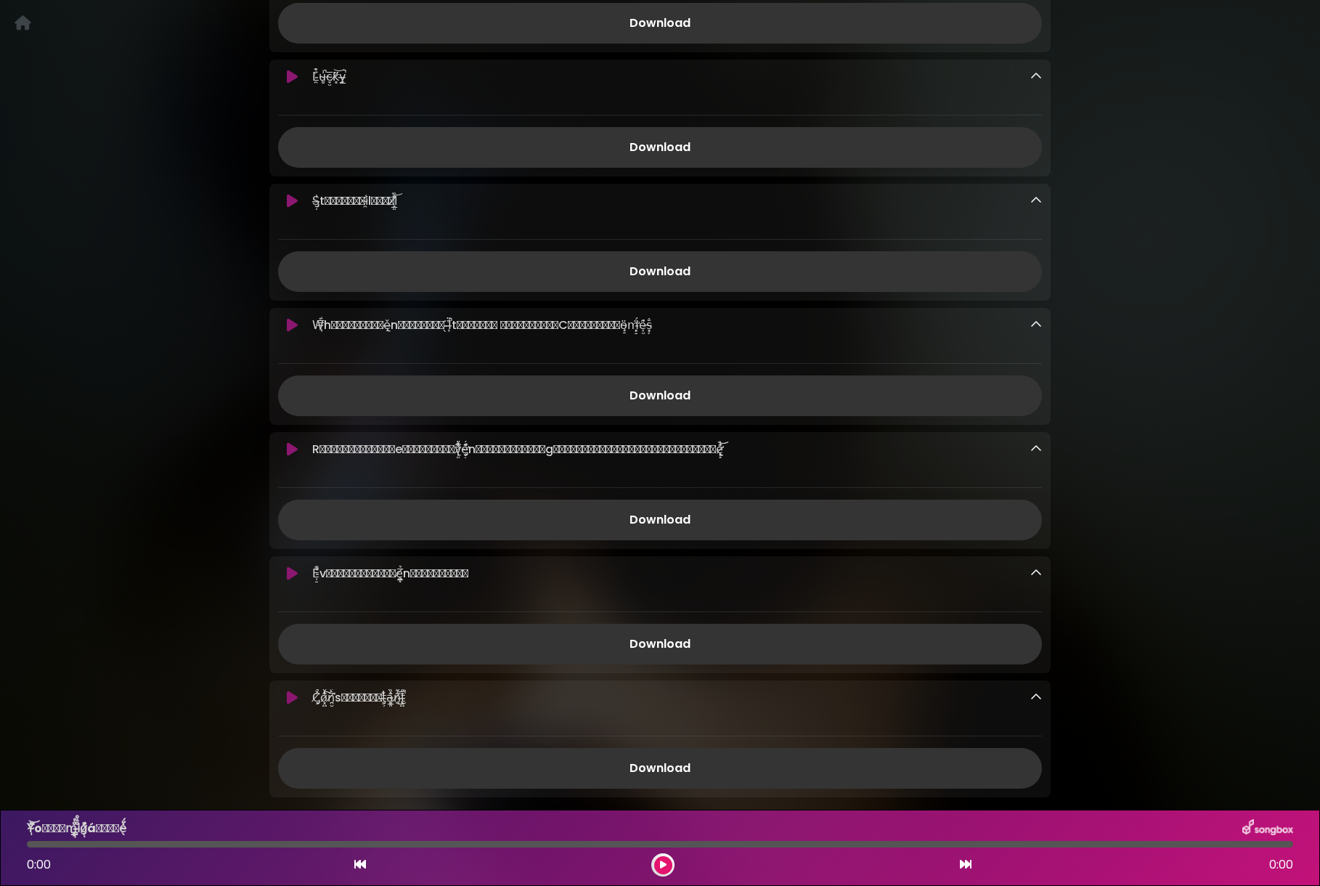
scroll to position [484, 0]
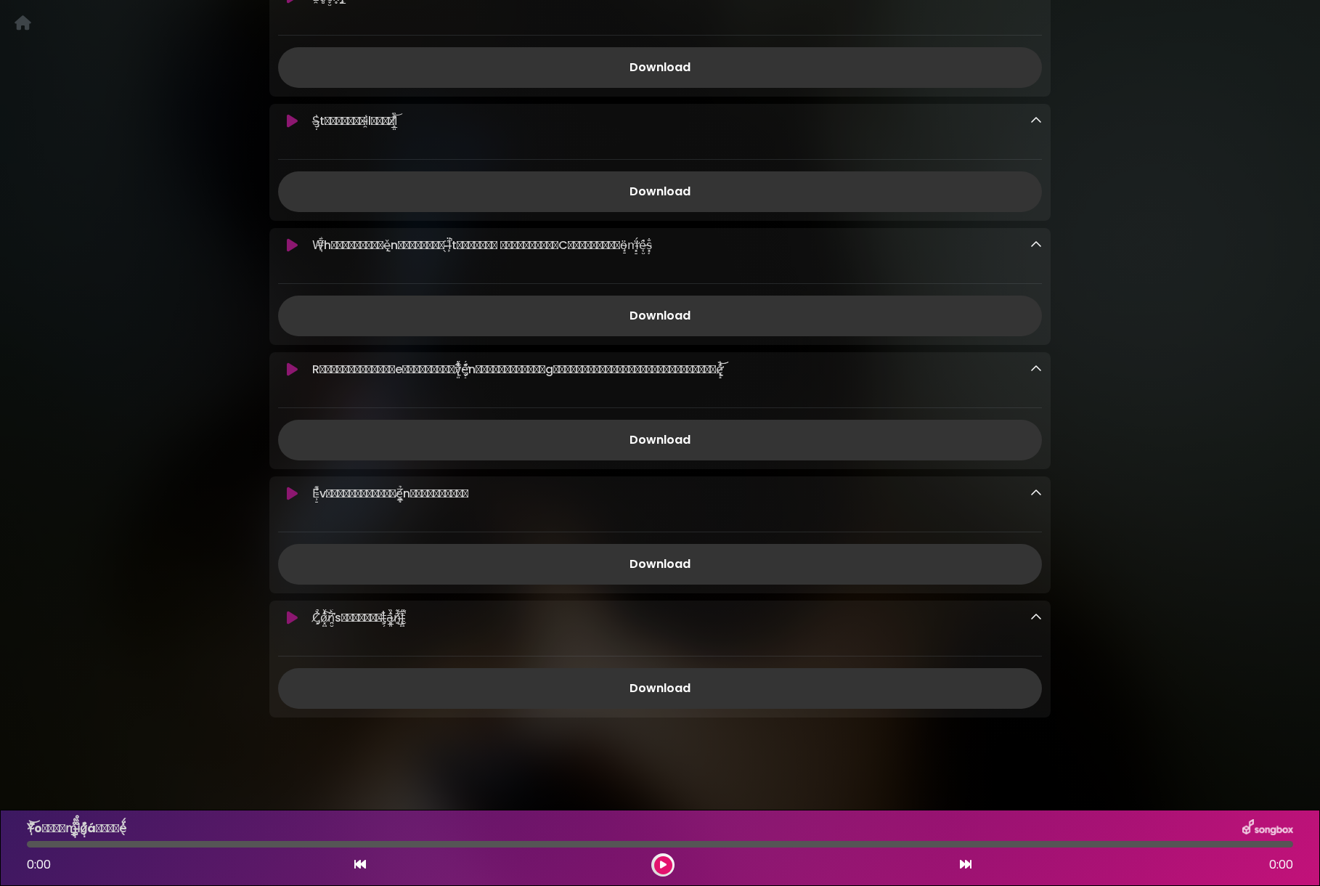
drag, startPoint x: 694, startPoint y: 693, endPoint x: 735, endPoint y: 608, distance: 94.5
click at [694, 693] on link "Download" at bounding box center [660, 688] width 764 height 41
